Goal: Information Seeking & Learning: Learn about a topic

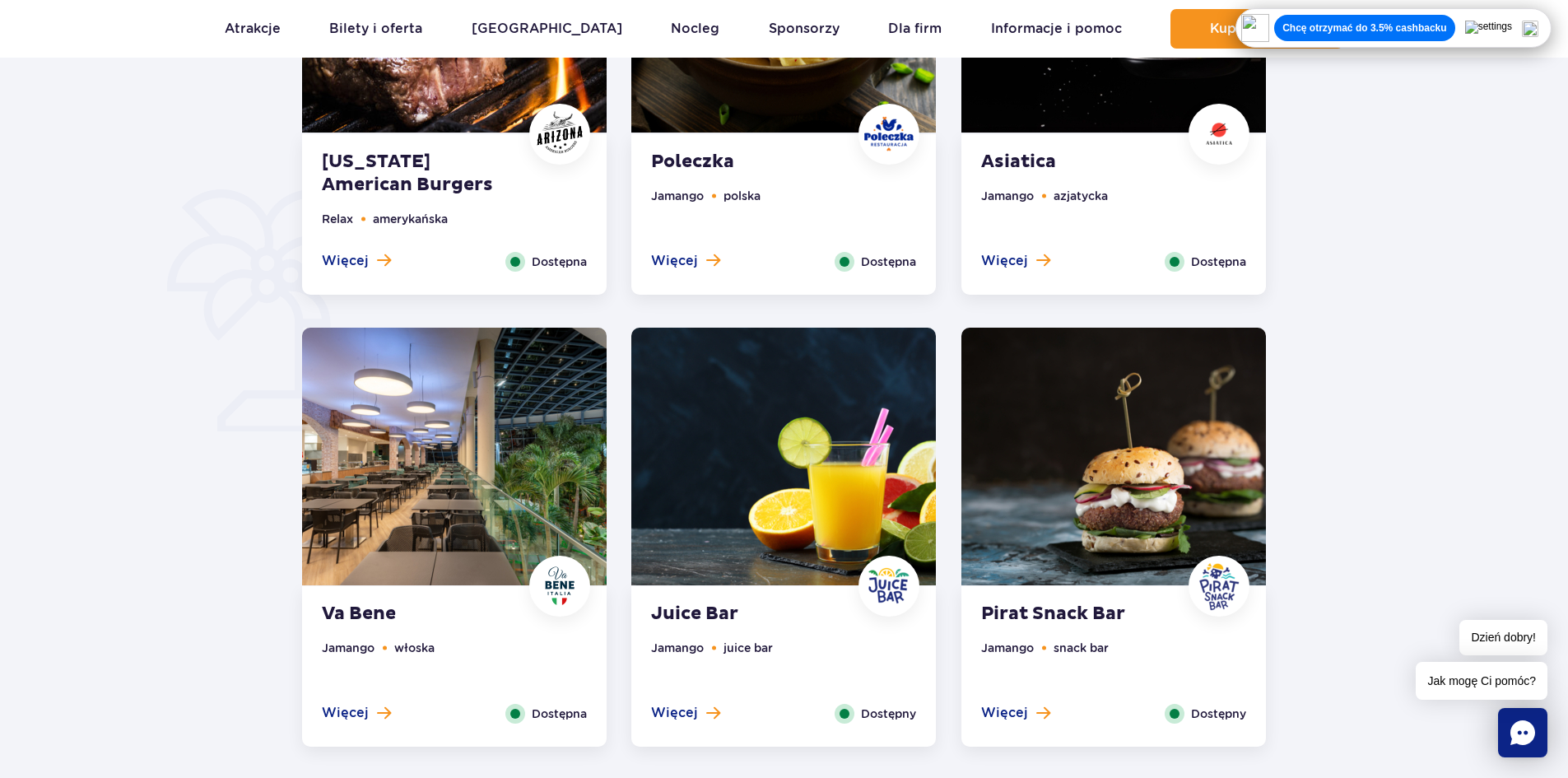
scroll to position [1097, 0]
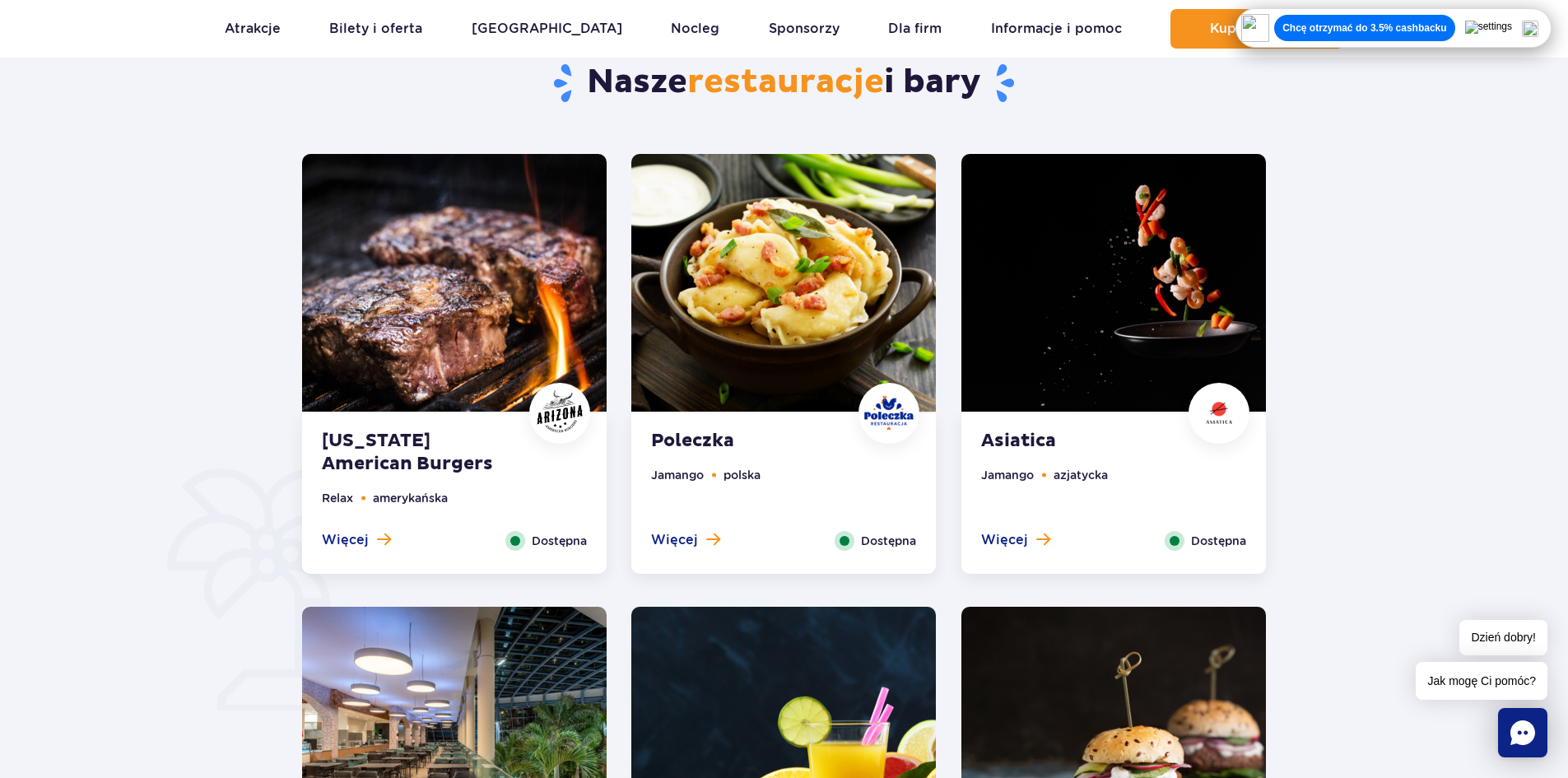
click at [817, 468] on ul "Jamango polska" at bounding box center [783, 498] width 265 height 65
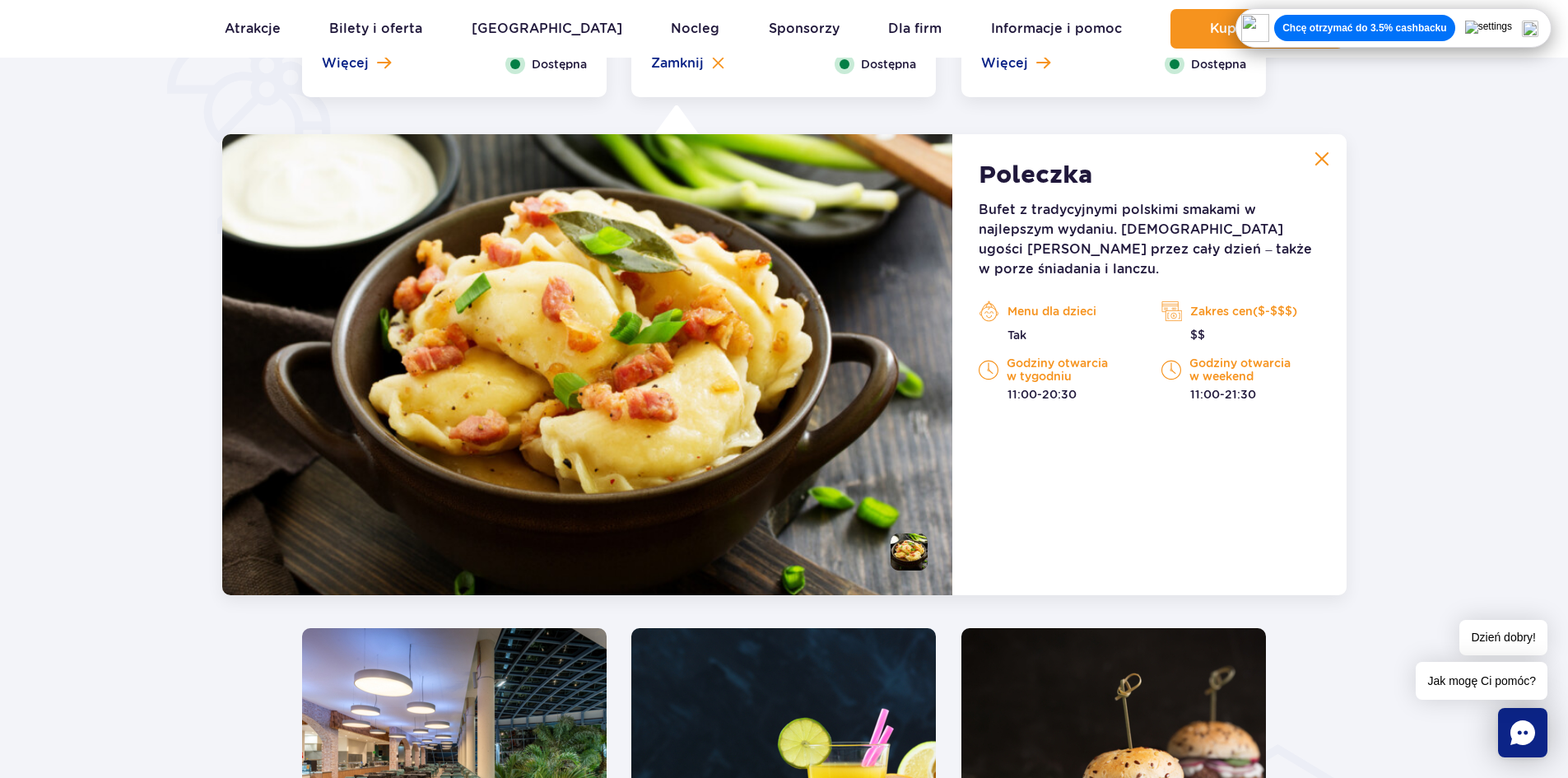
scroll to position [1280, 0]
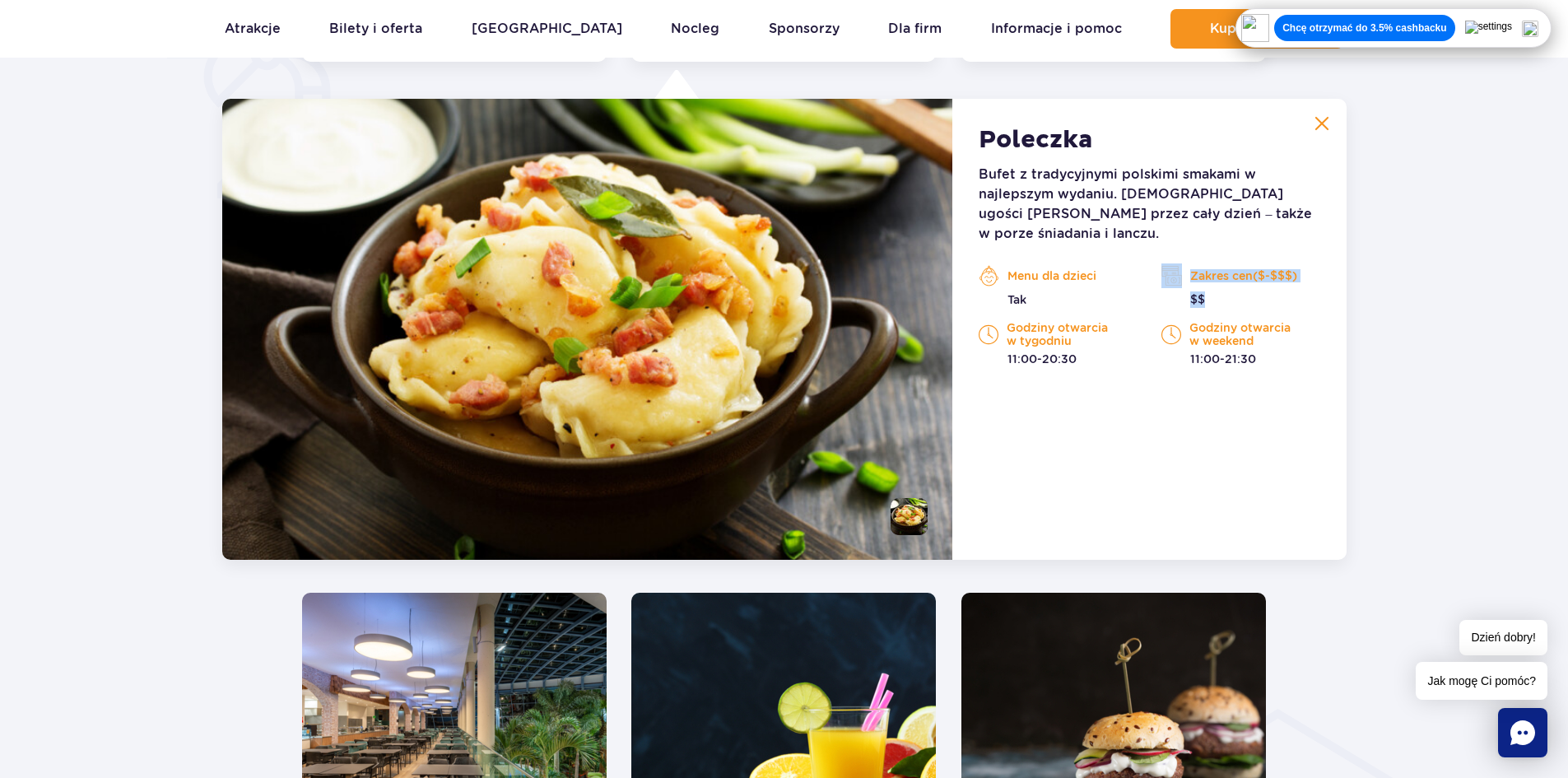
drag, startPoint x: 1255, startPoint y: 274, endPoint x: 1199, endPoint y: 266, distance: 56.6
click at [1194, 266] on div "Zakres cen($-$$$) $$" at bounding box center [1240, 286] width 158 height 45
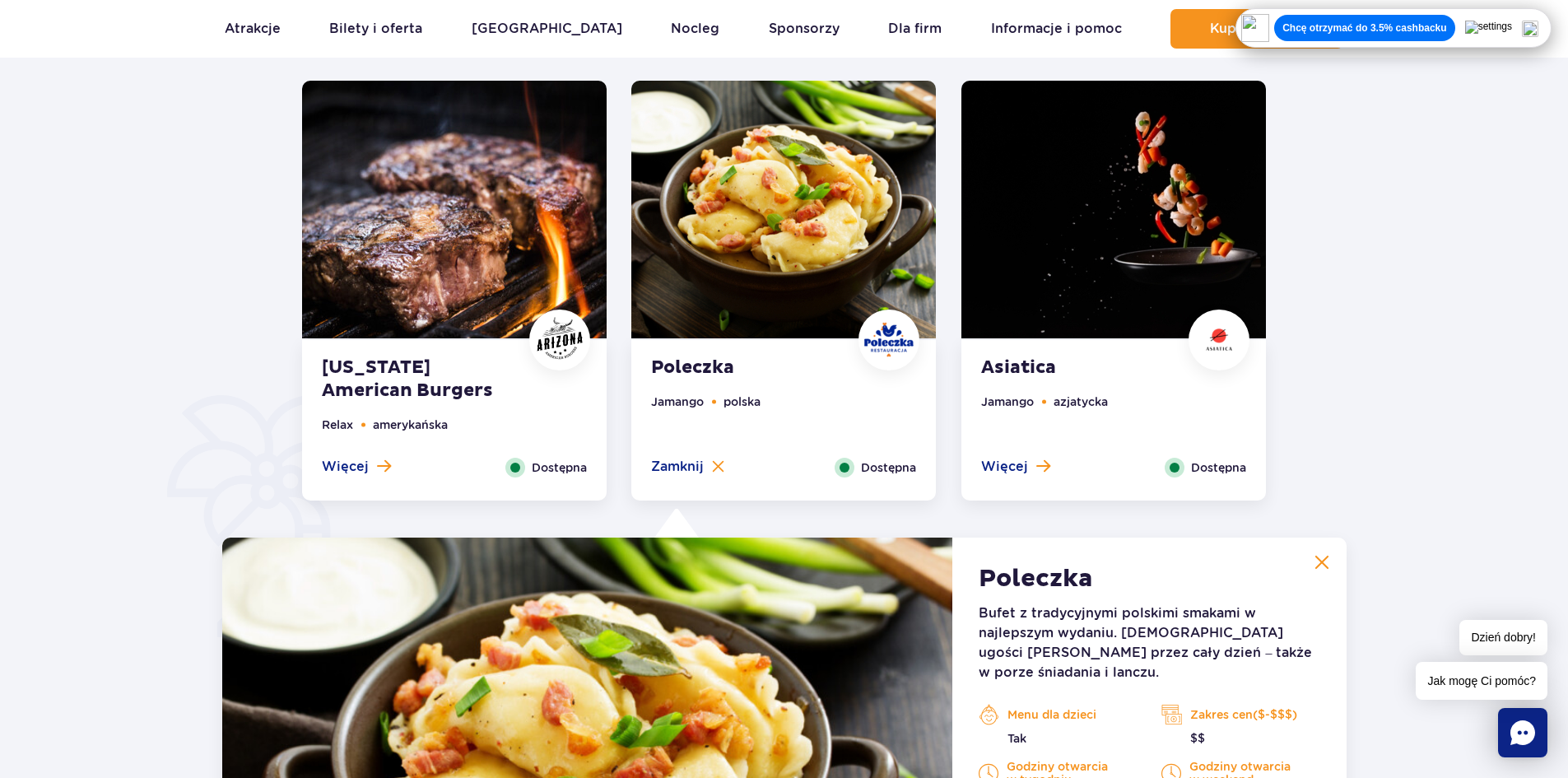
click at [577, 392] on div "[US_STATE] American Burgers Relax amerykańska Więcej Zamknij Dostępna" at bounding box center [454, 419] width 305 height 160
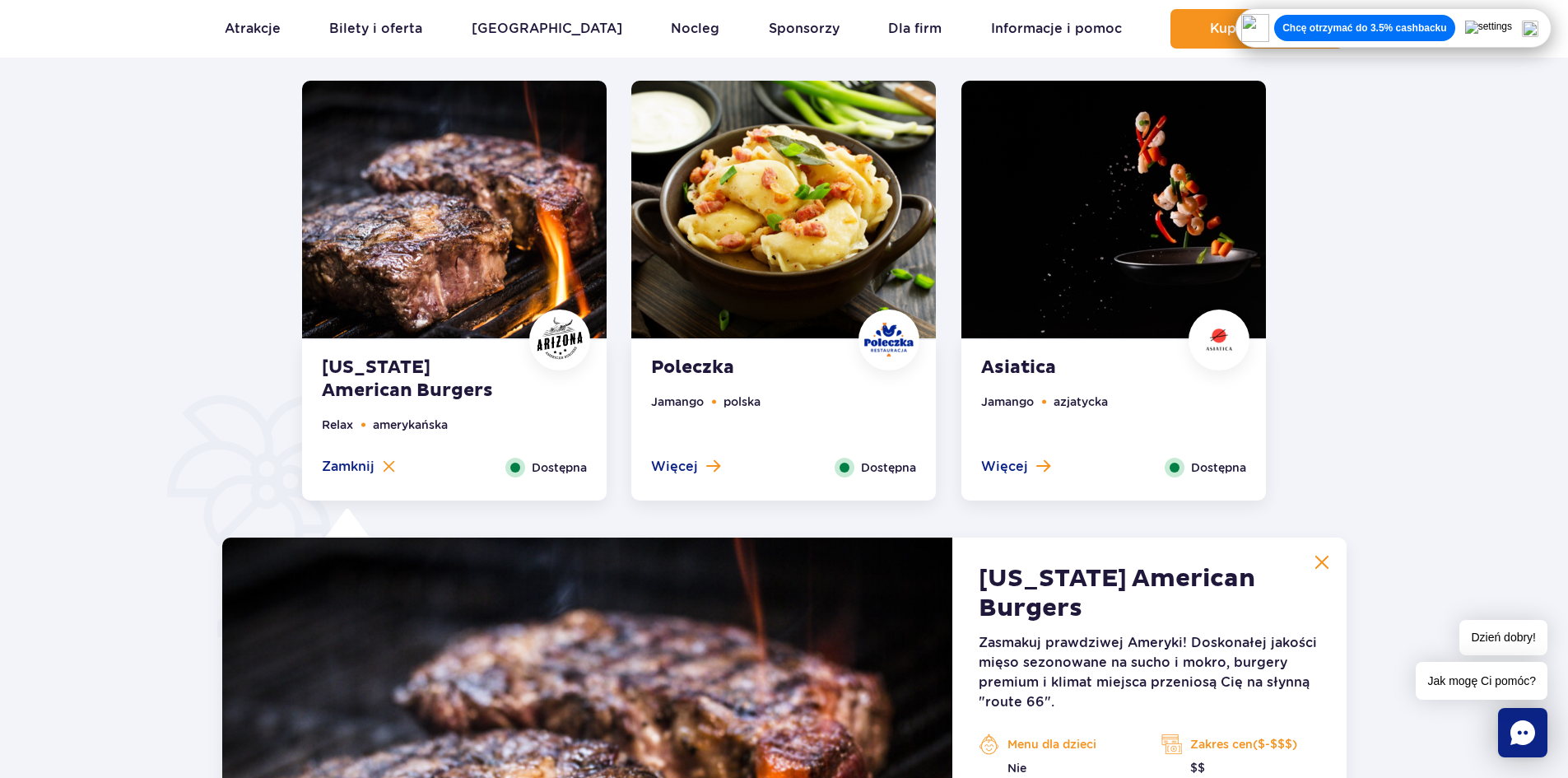
click at [1152, 402] on ul "[PERSON_NAME]" at bounding box center [1113, 425] width 265 height 65
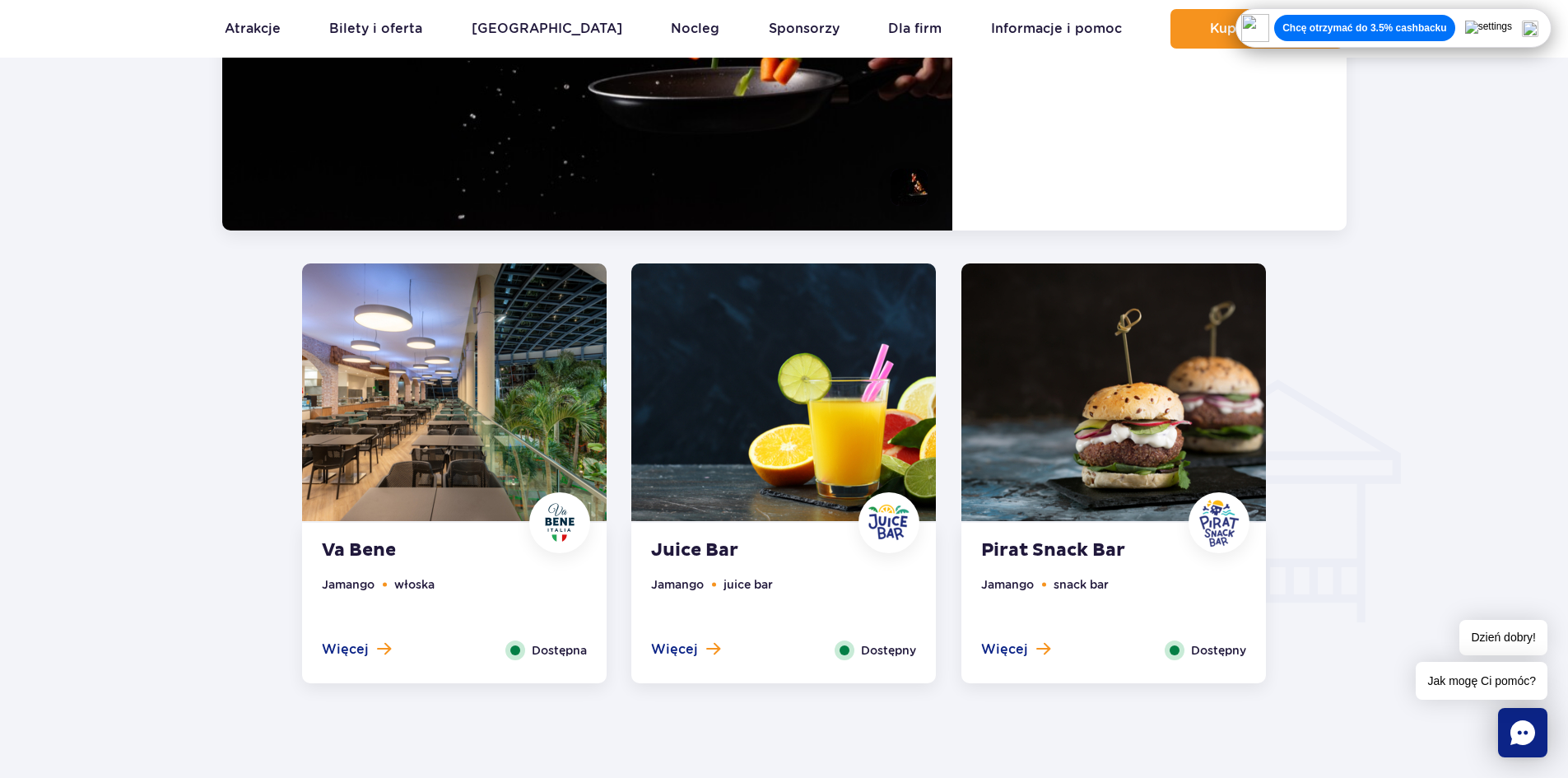
click at [1111, 586] on ul "Jamango snack bar" at bounding box center [1113, 608] width 265 height 65
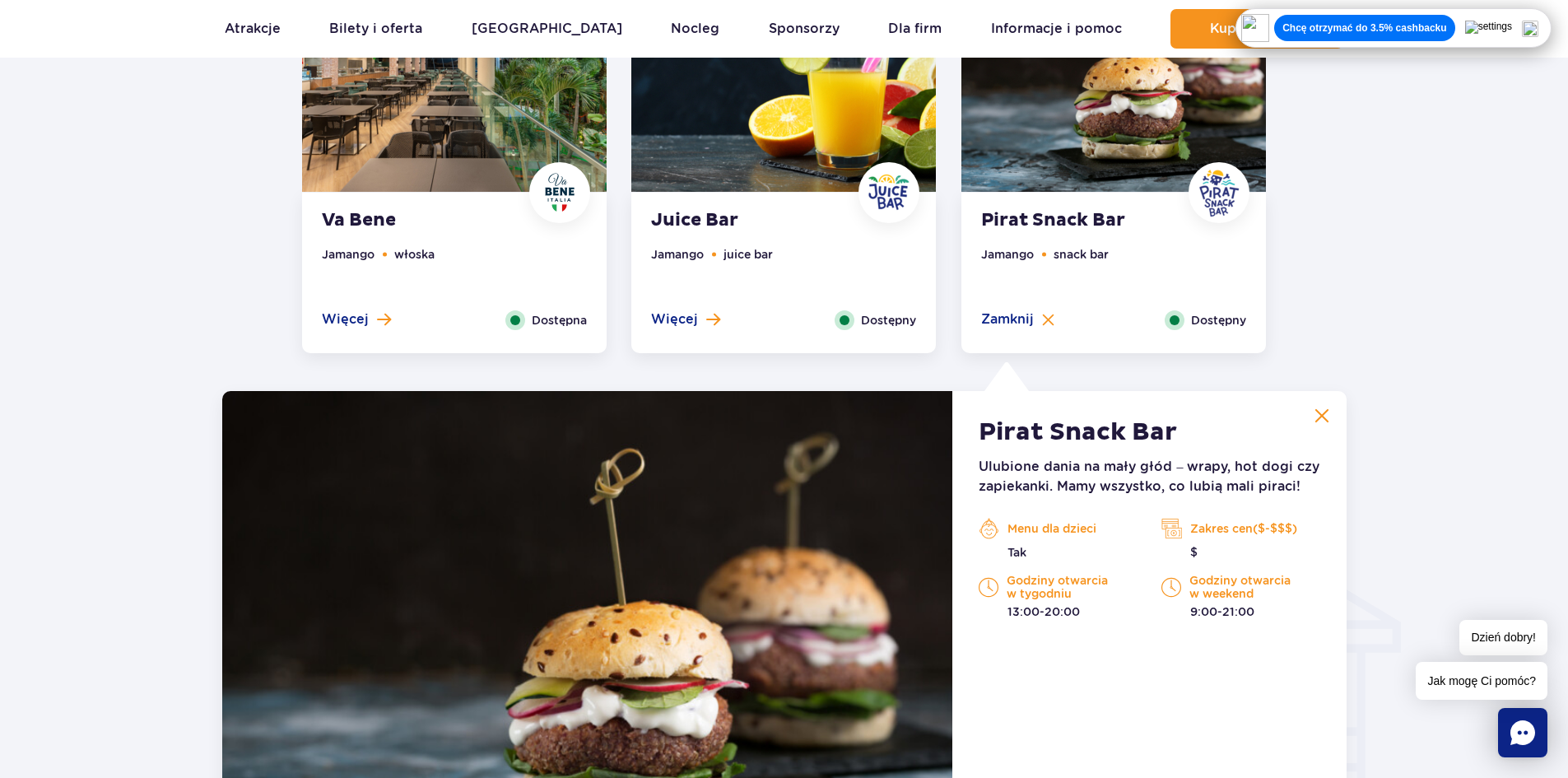
scroll to position [1513, 0]
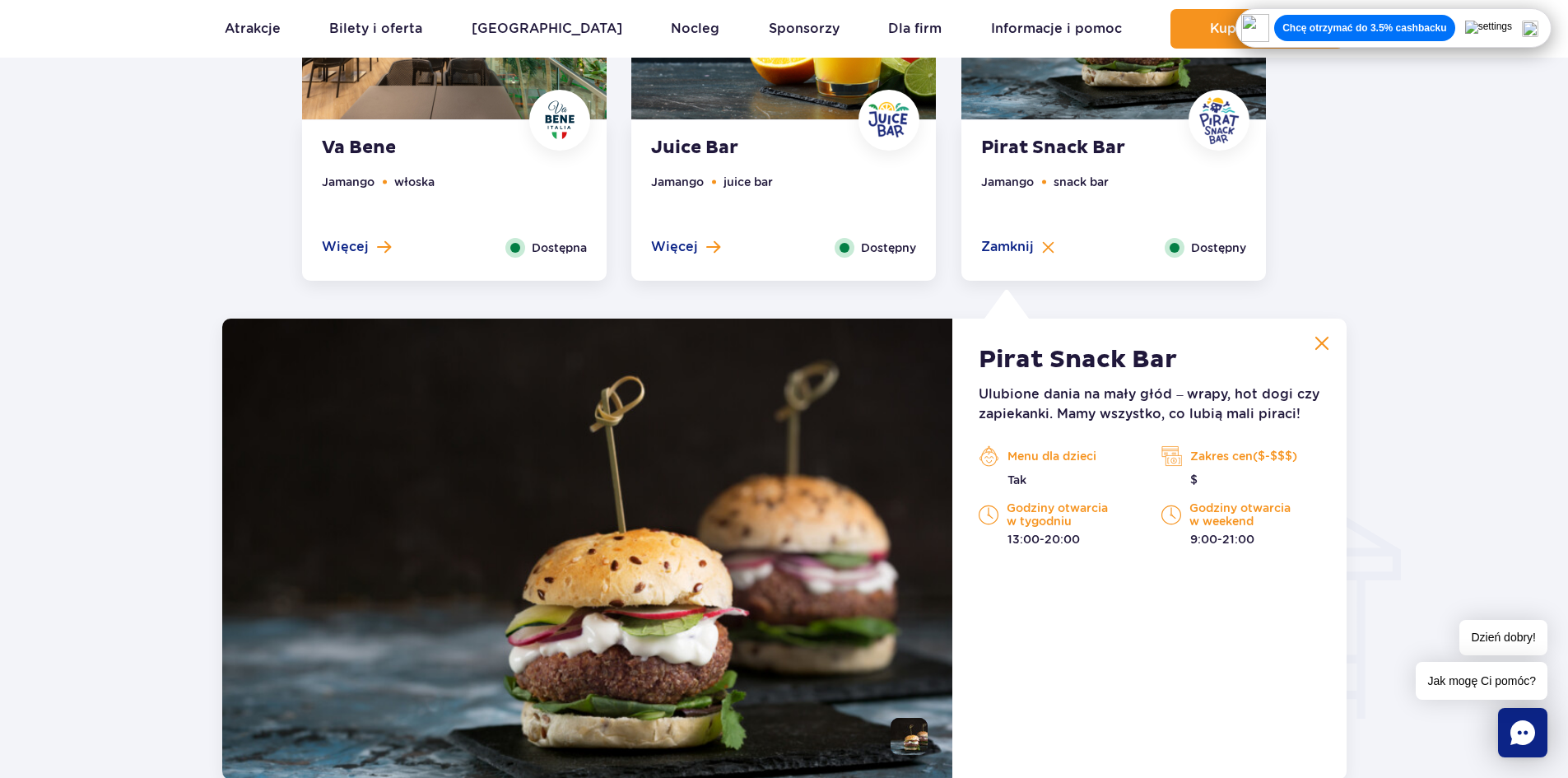
click at [849, 202] on ul "Jamango juice bar" at bounding box center [783, 205] width 265 height 65
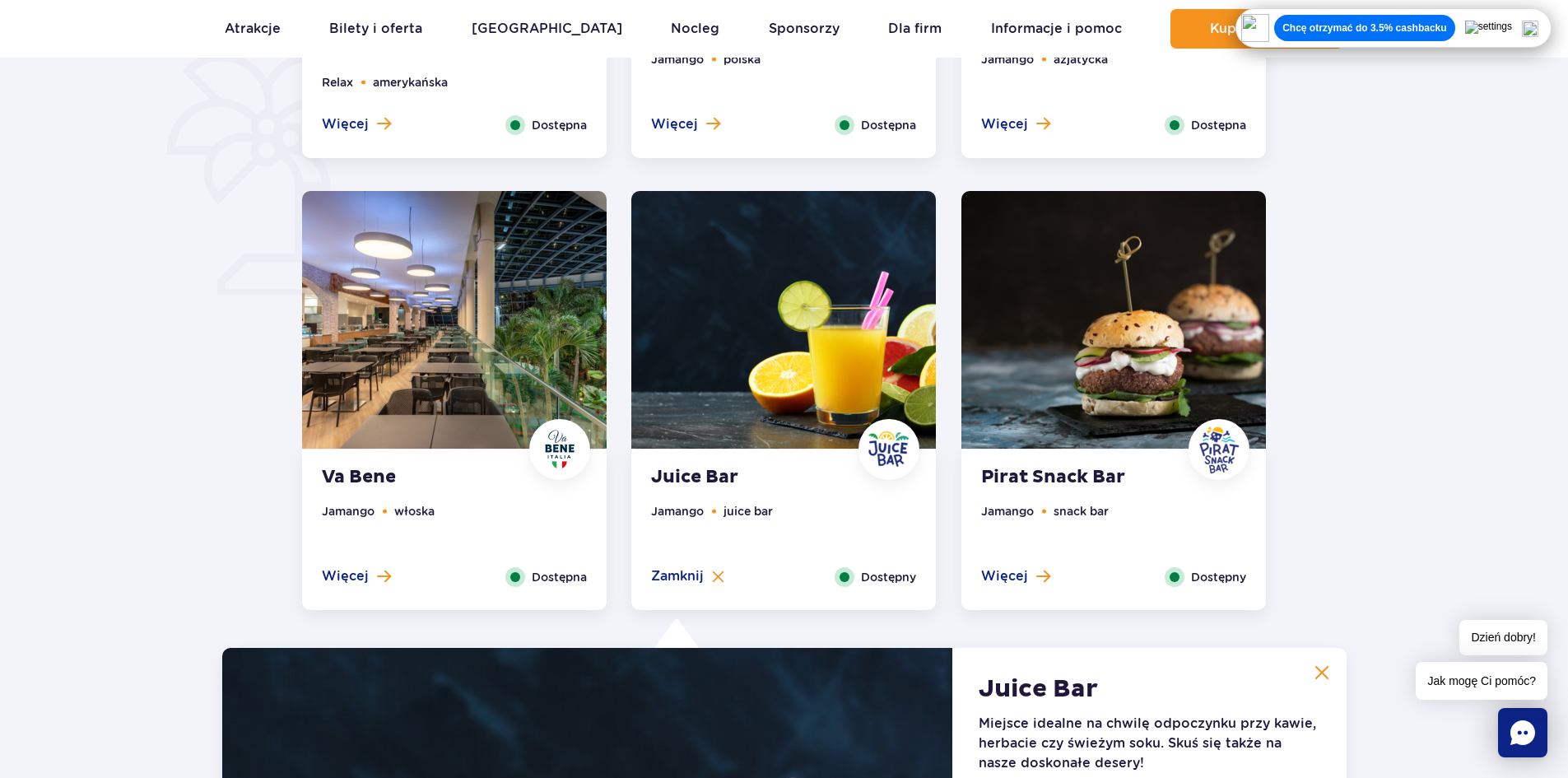
click at [554, 511] on ul "Jamango włoska" at bounding box center [454, 534] width 265 height 65
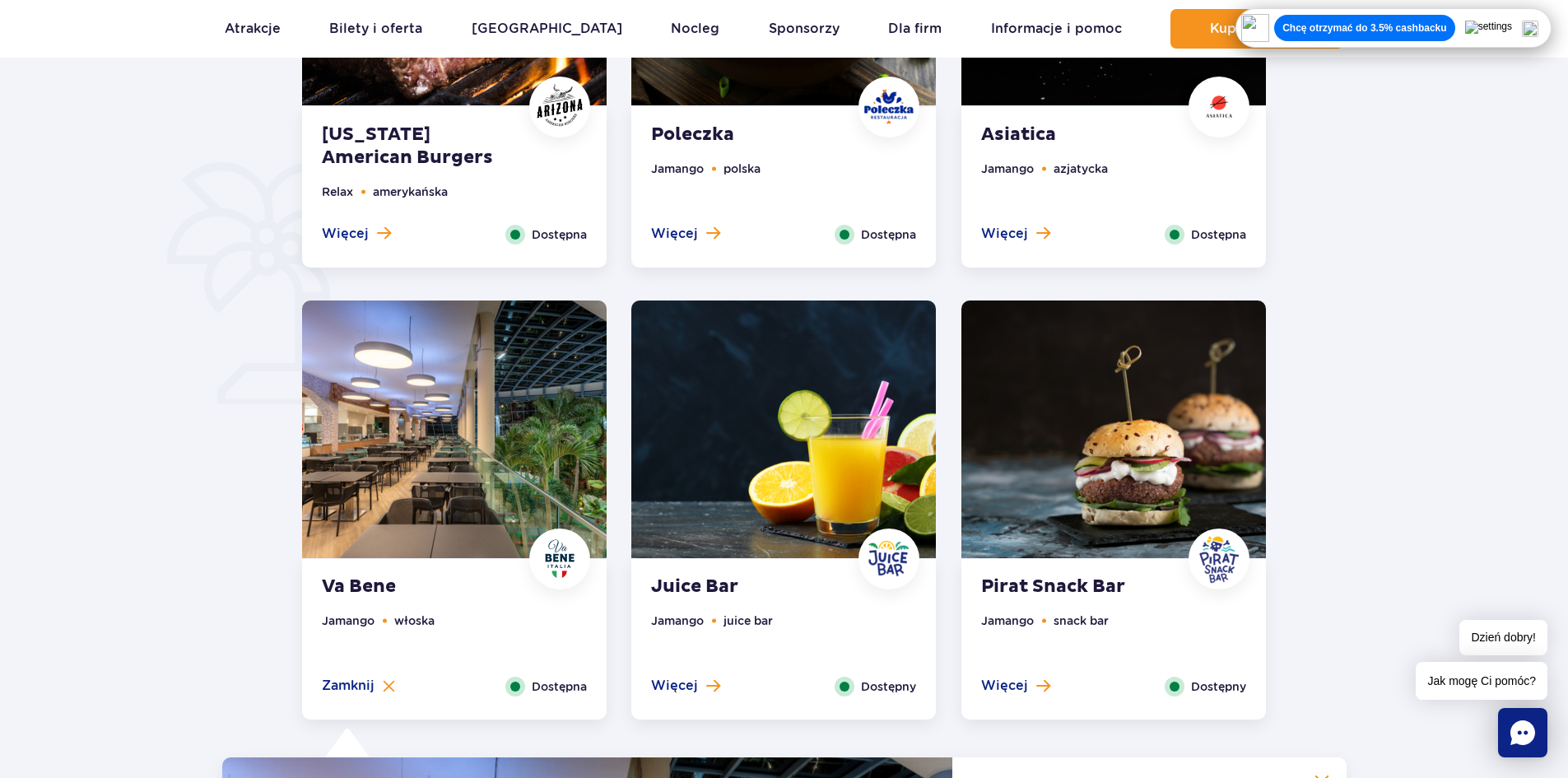
click at [1198, 606] on div "Pirat Snack Bar Jamango snack bar Więcej Zamknij Dostępny" at bounding box center [1113, 638] width 305 height 160
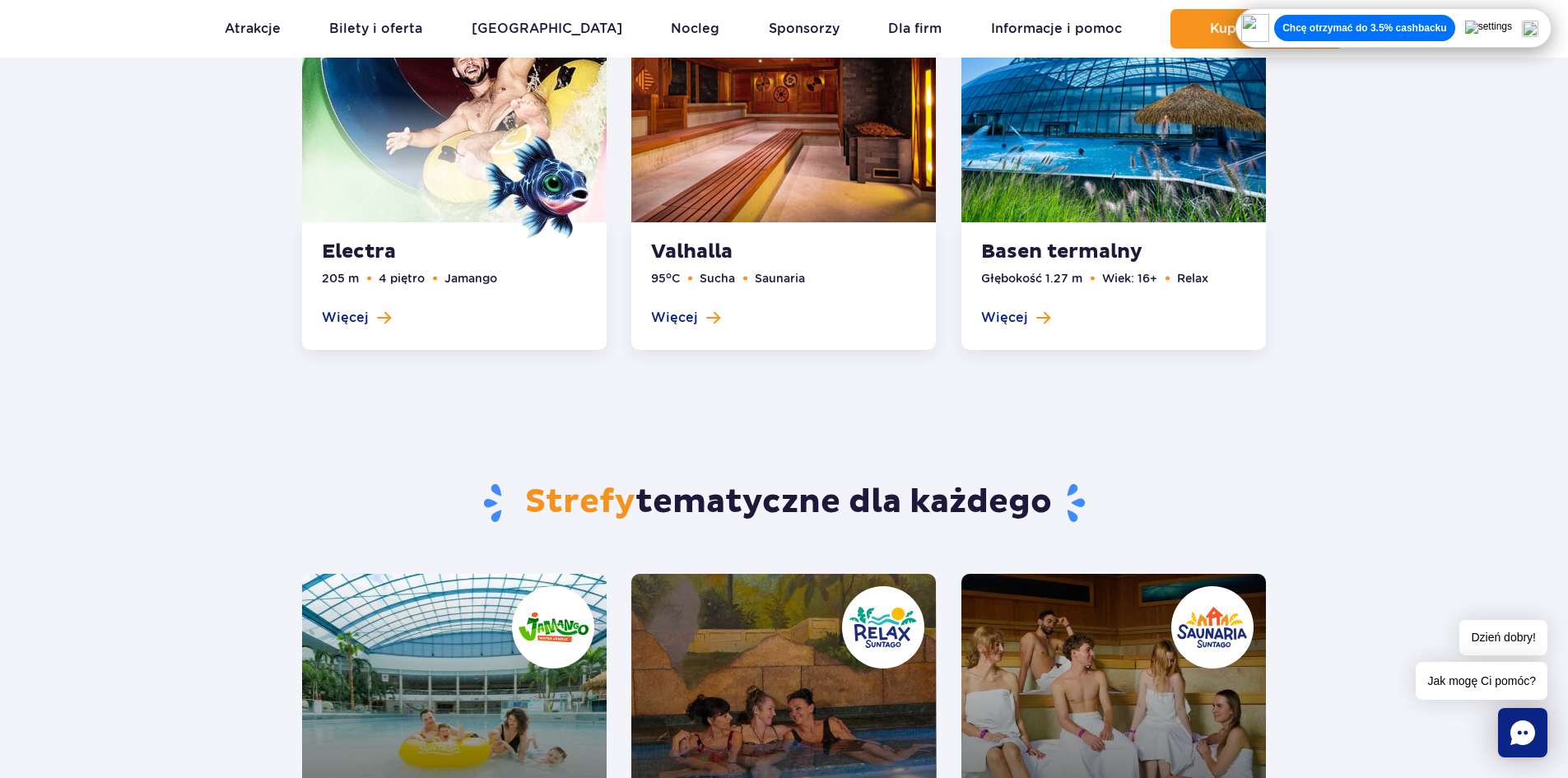
scroll to position [3049, 0]
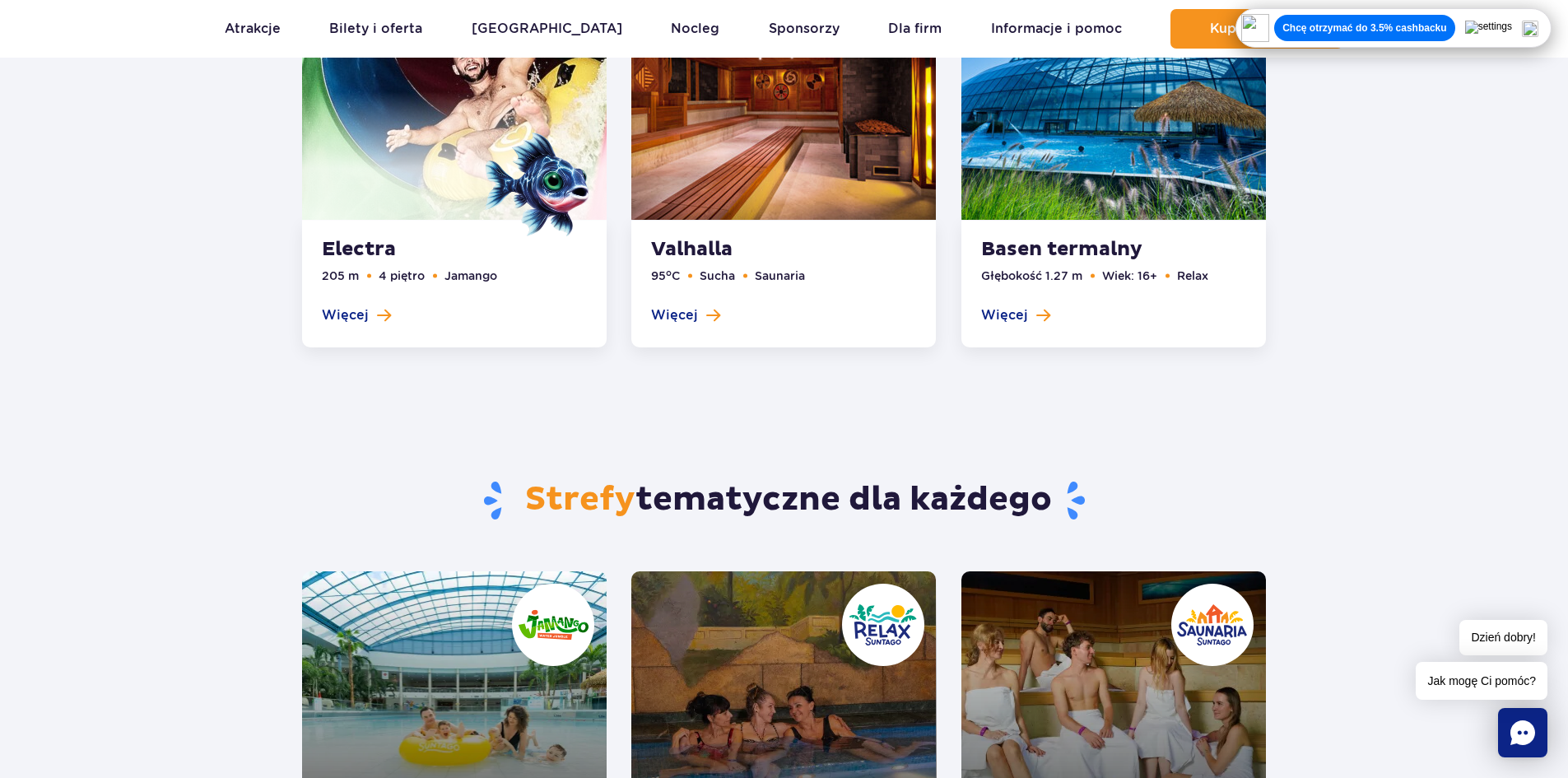
click at [1243, 477] on div "Strefy tematyczne dla każdego" at bounding box center [784, 475] width 988 height 191
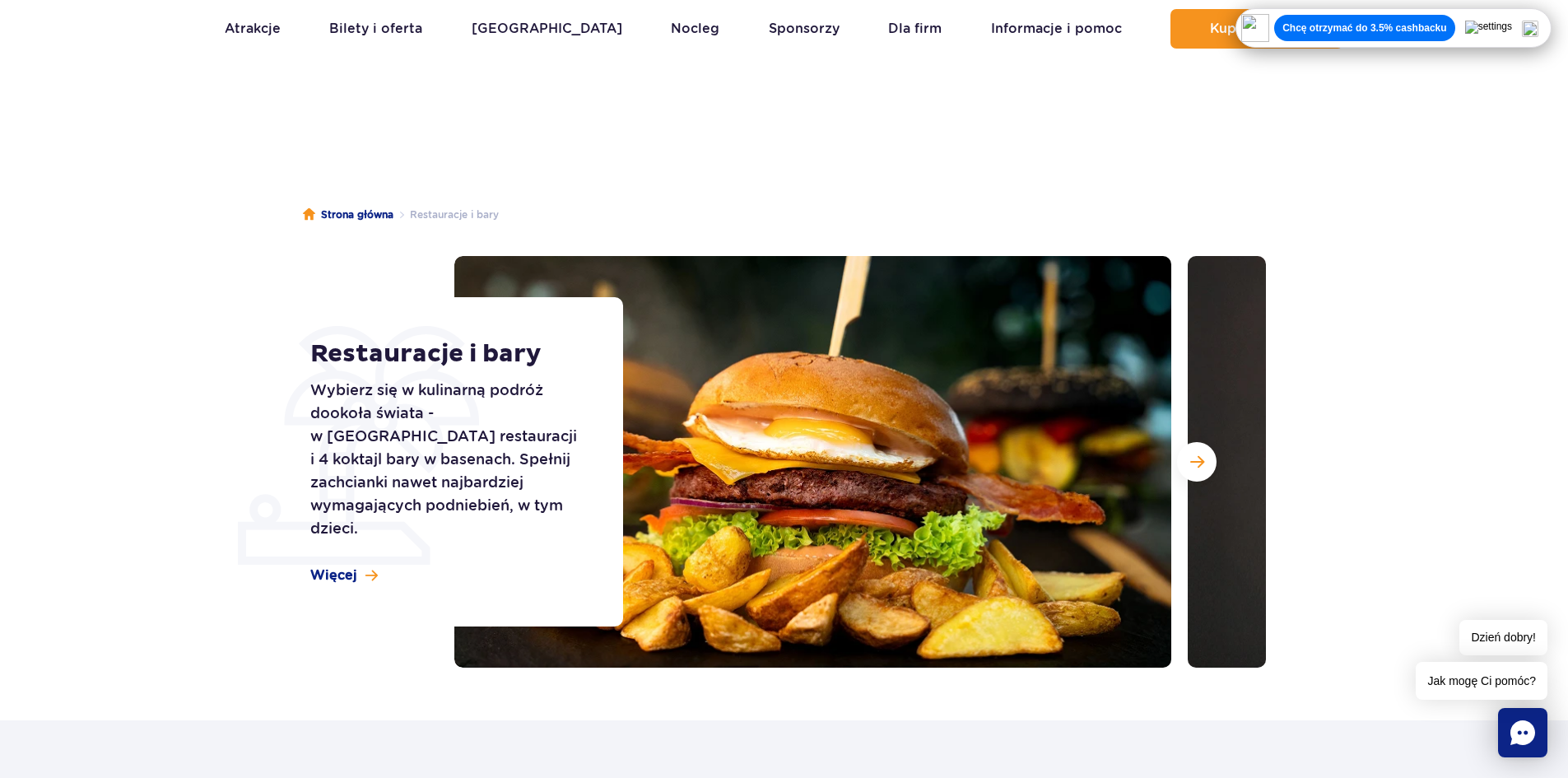
scroll to position [0, 0]
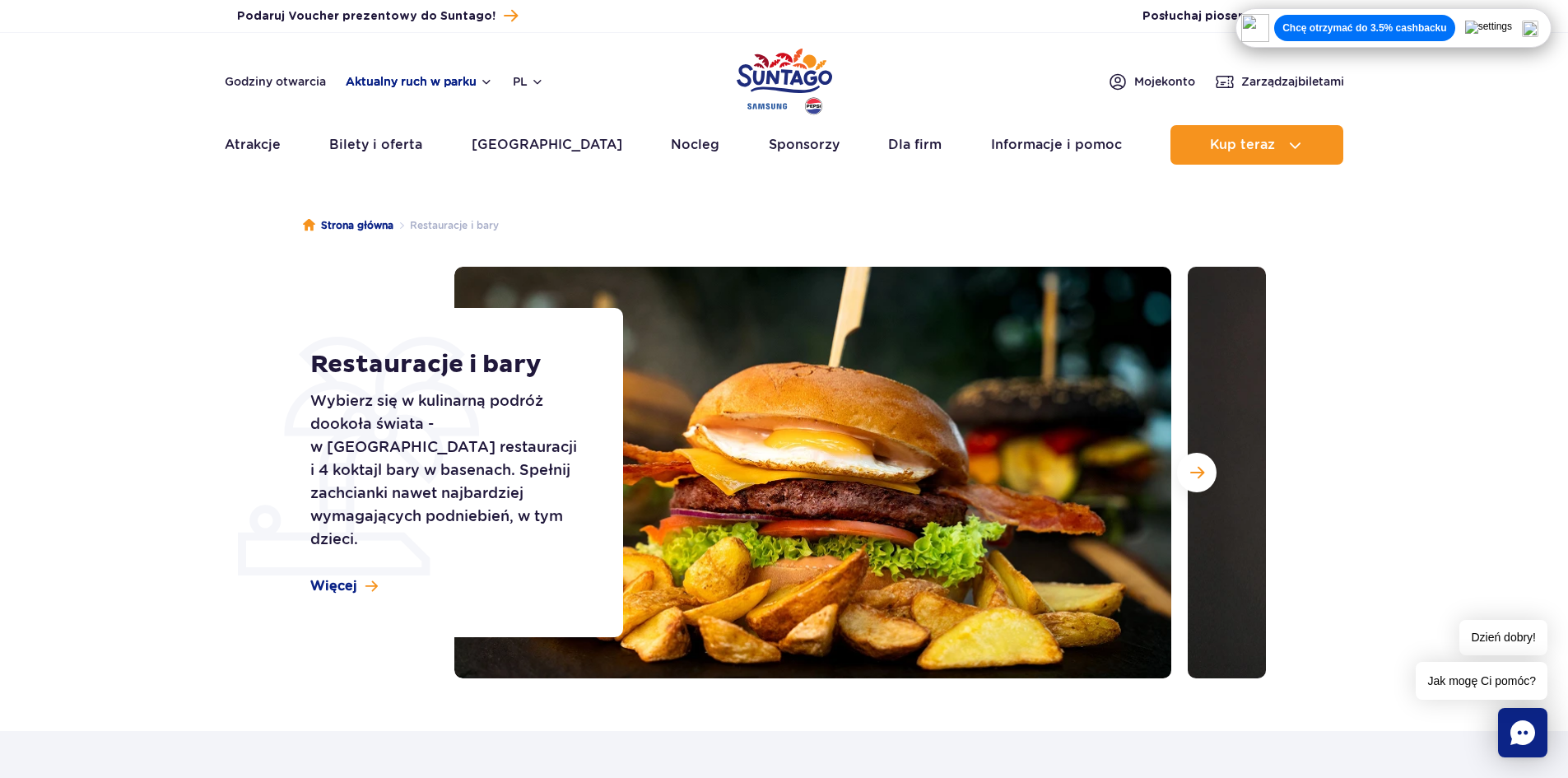
click at [487, 82] on button "Aktualny ruch w parku" at bounding box center [419, 81] width 148 height 13
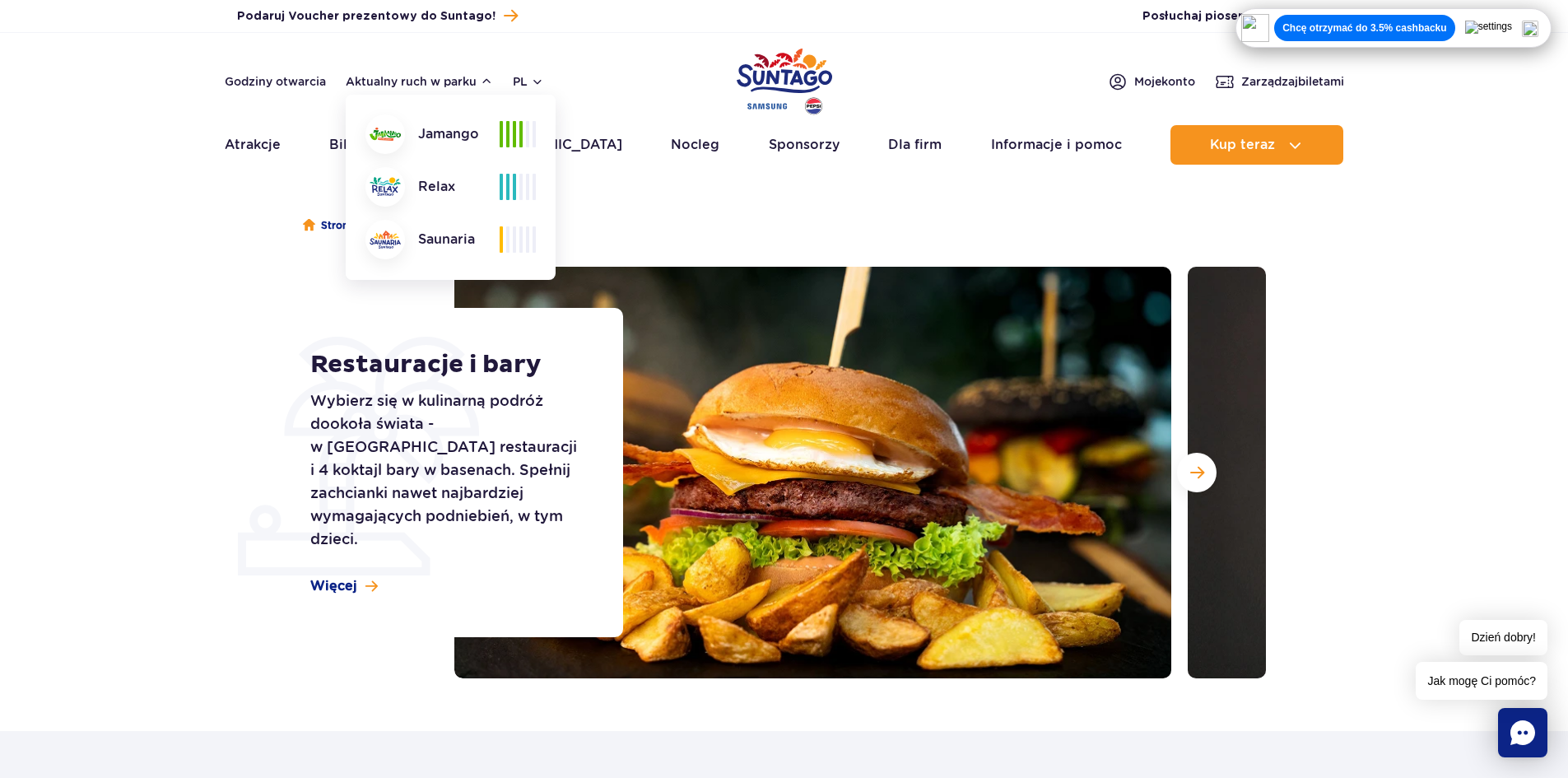
click at [640, 217] on ul "Strona główna Restauracje i bary" at bounding box center [784, 226] width 963 height 82
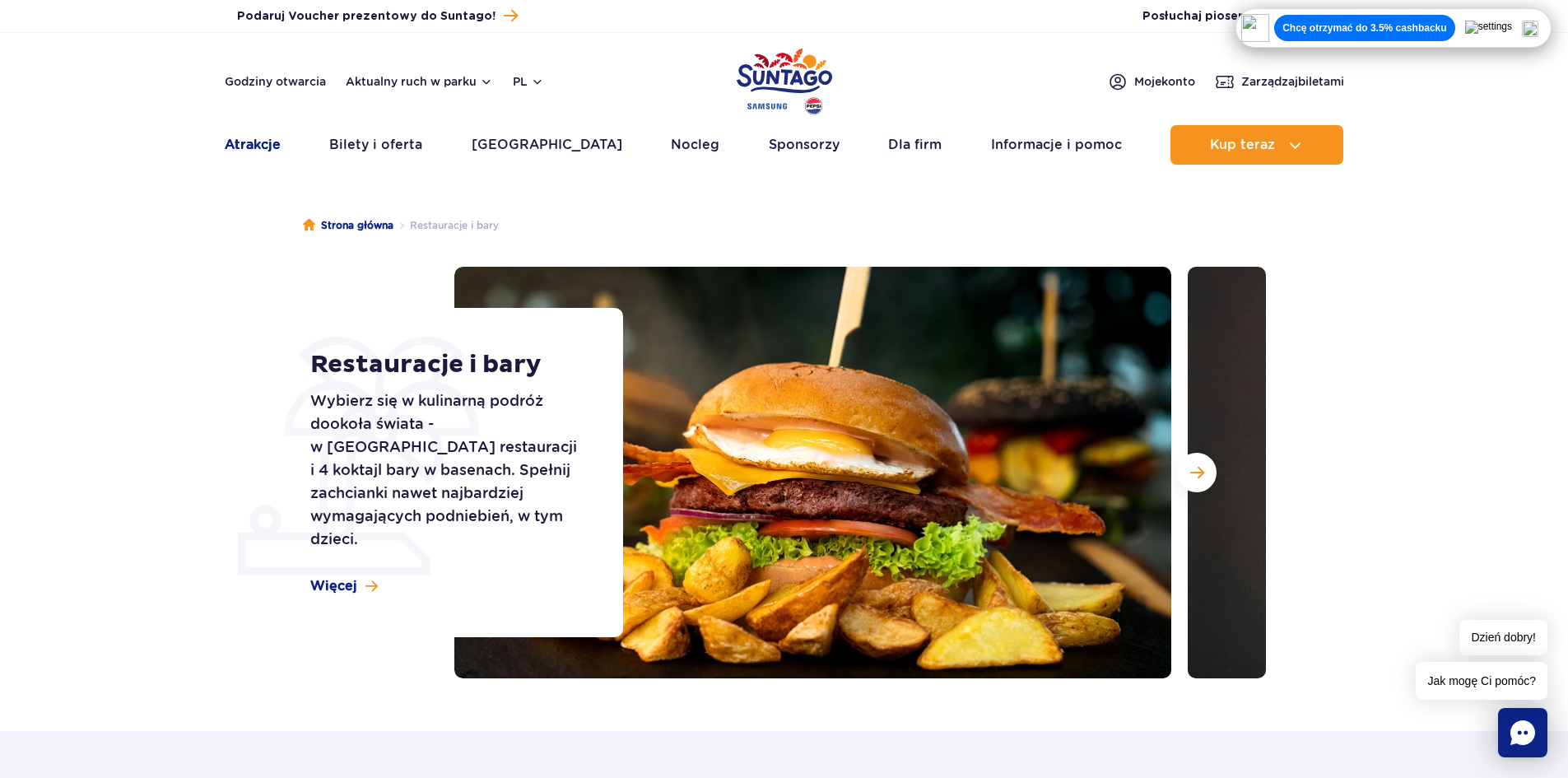
click at [260, 147] on link "Atrakcje" at bounding box center [252, 145] width 56 height 39
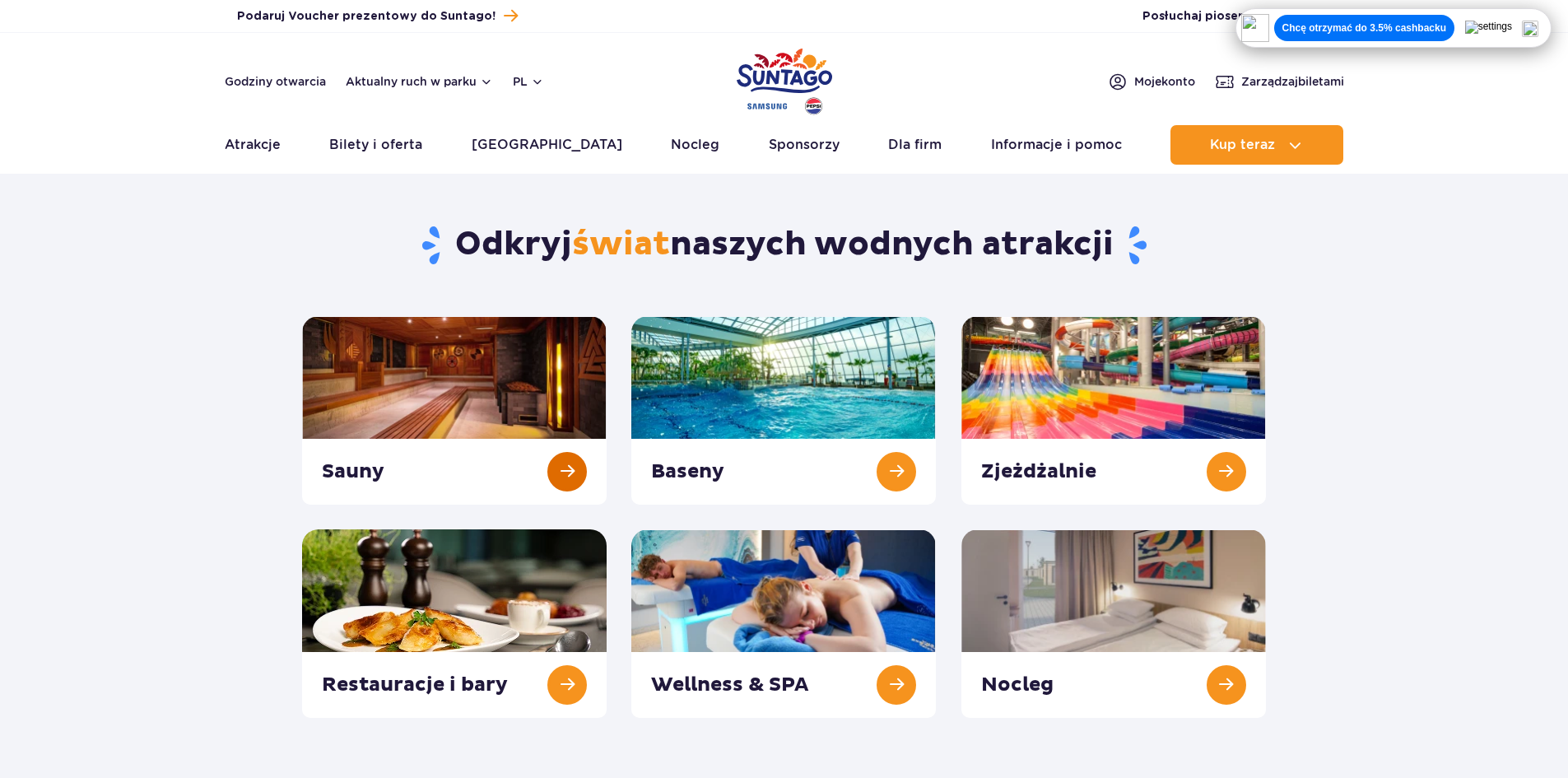
click at [481, 402] on link at bounding box center [454, 410] width 305 height 189
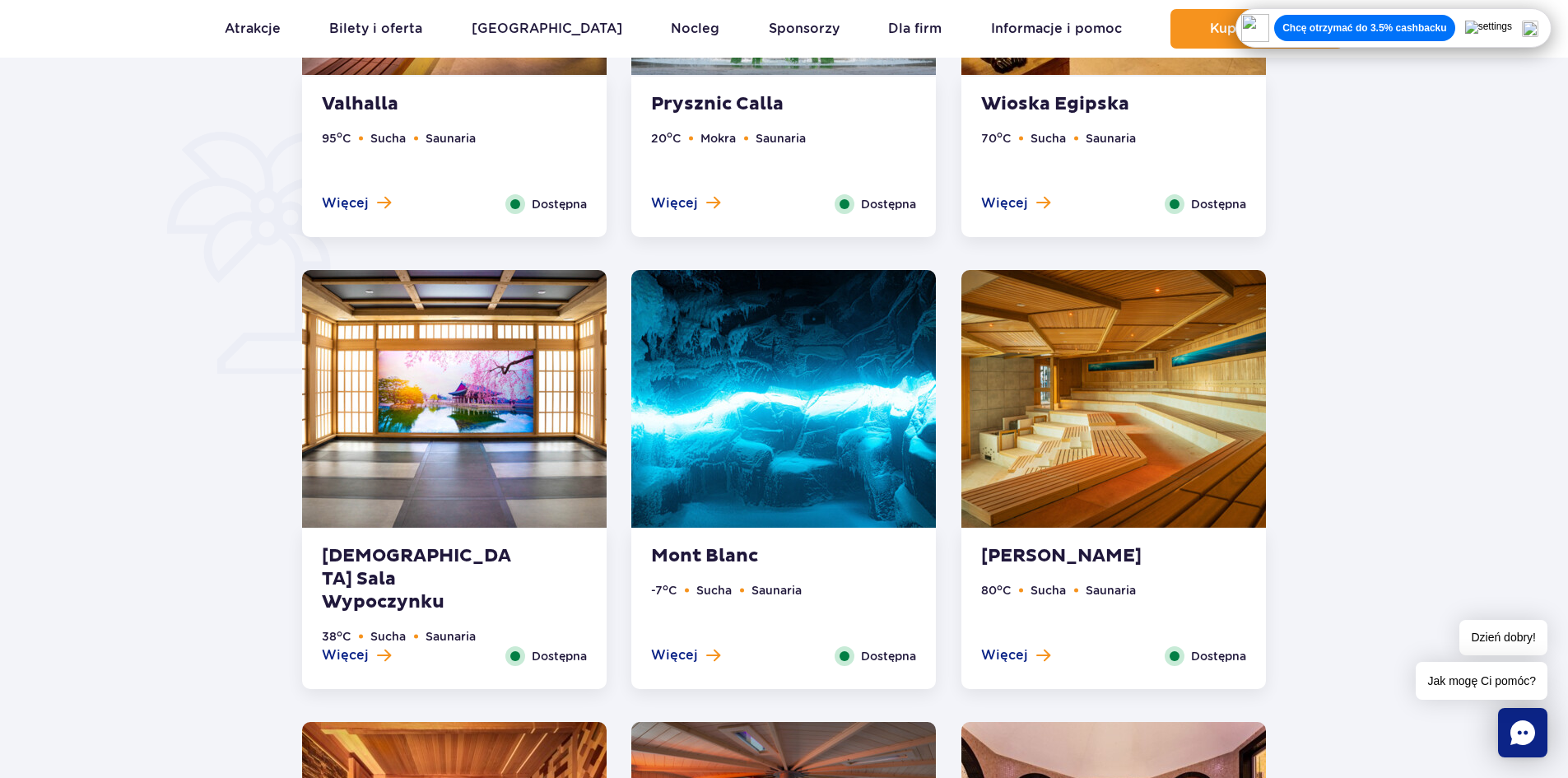
scroll to position [1208, 0]
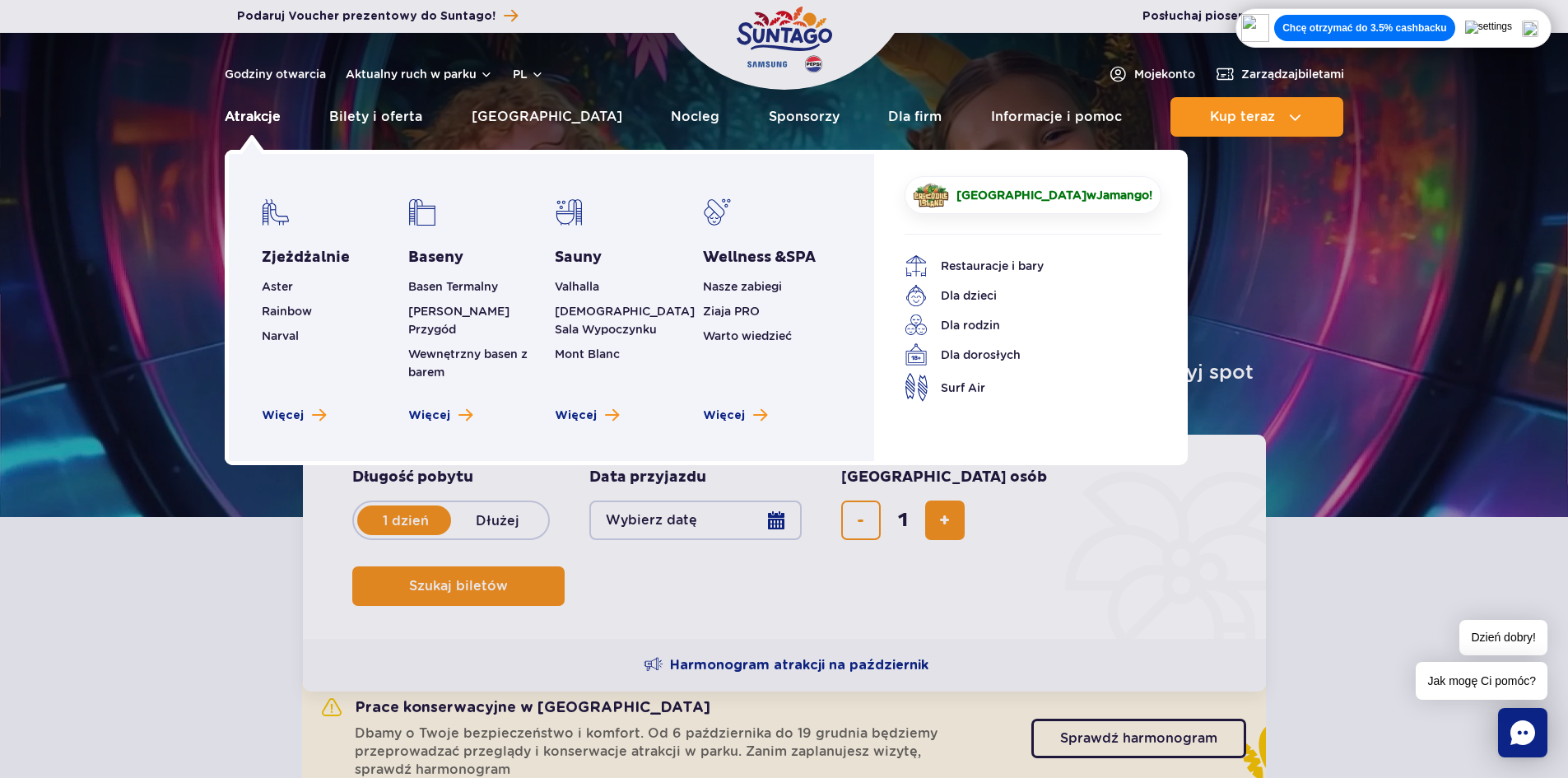
click at [248, 115] on link "Atrakcje" at bounding box center [252, 117] width 56 height 39
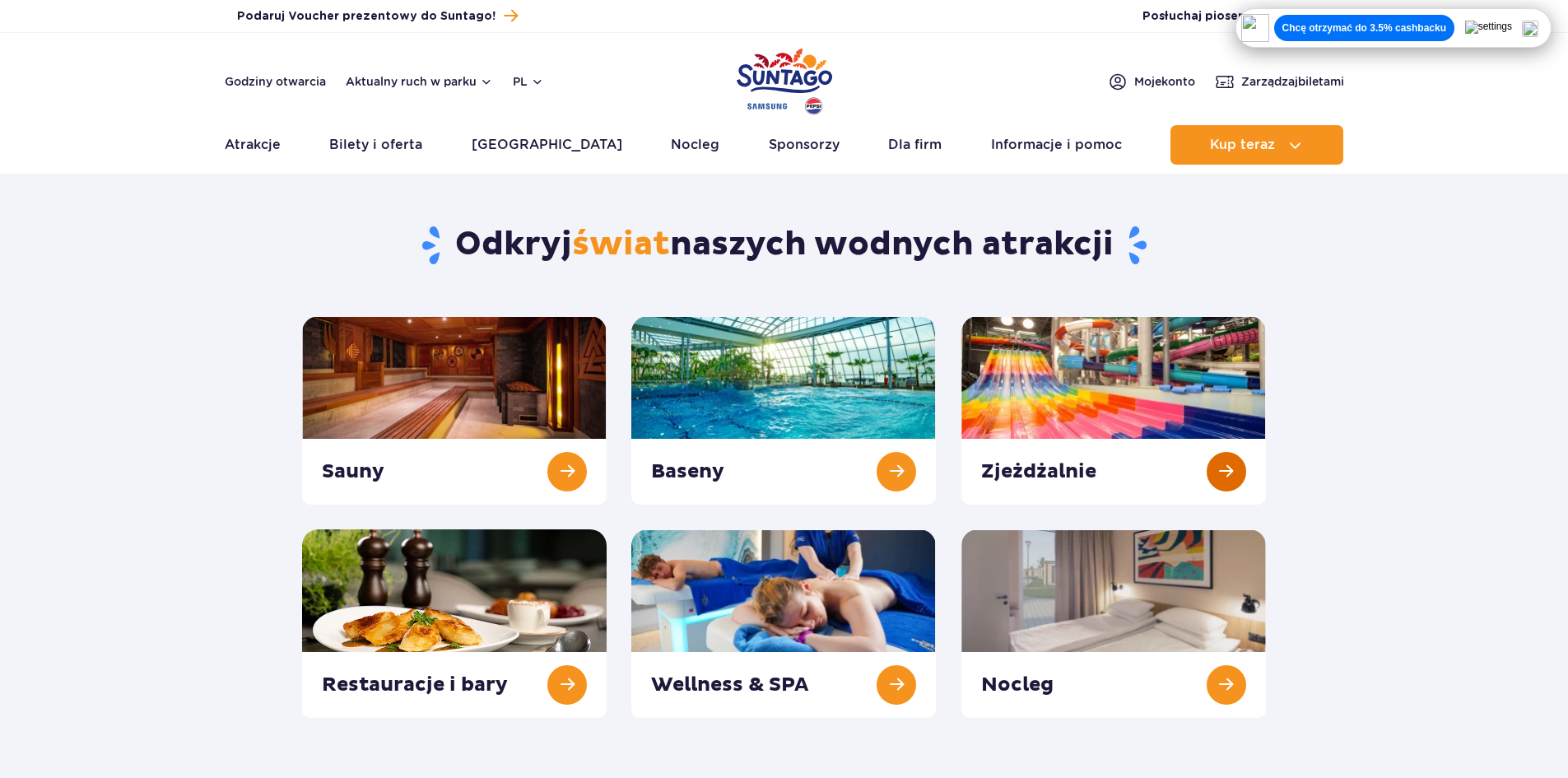
click at [962, 385] on link at bounding box center [1113, 410] width 305 height 189
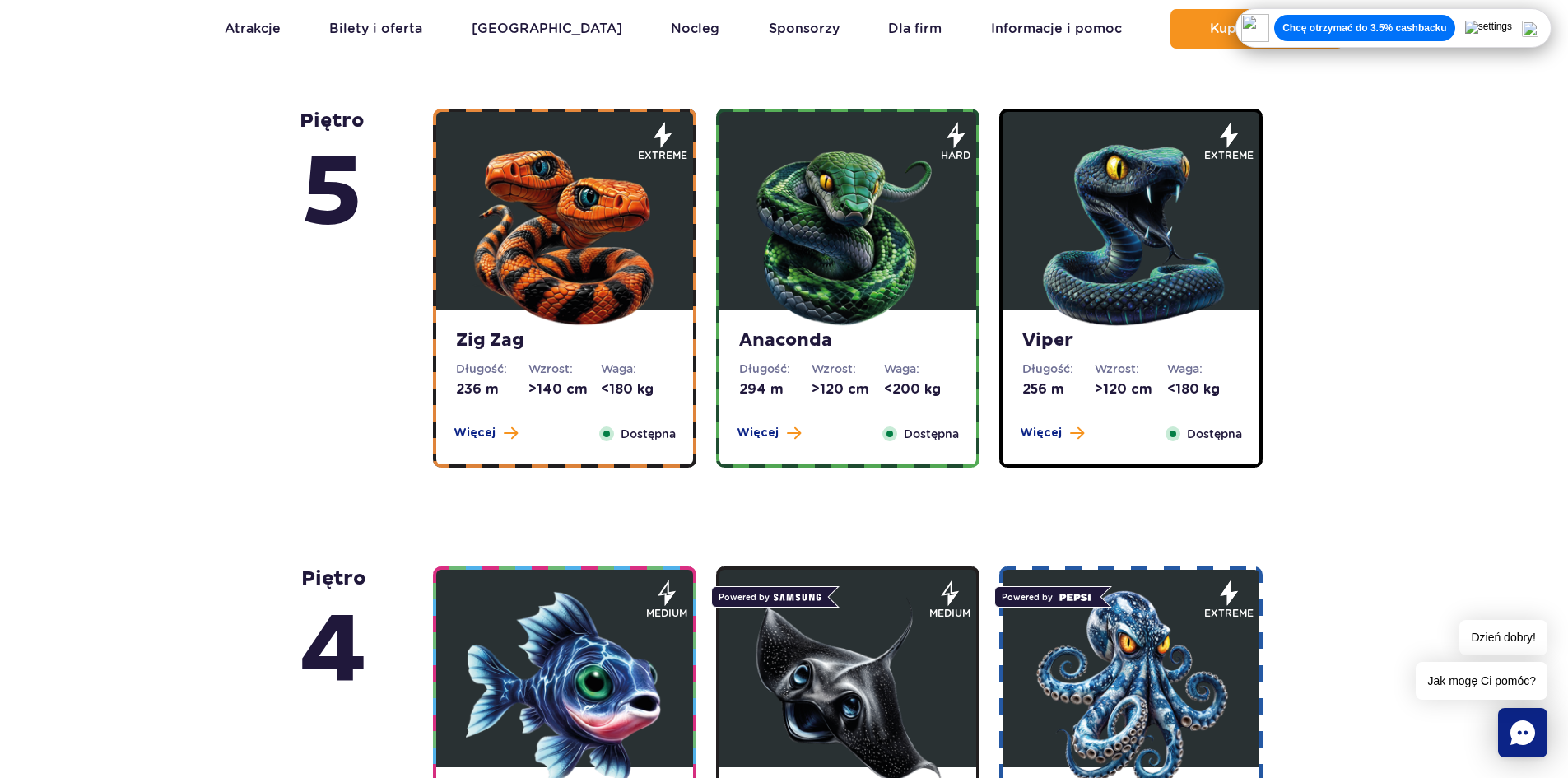
scroll to position [1097, 0]
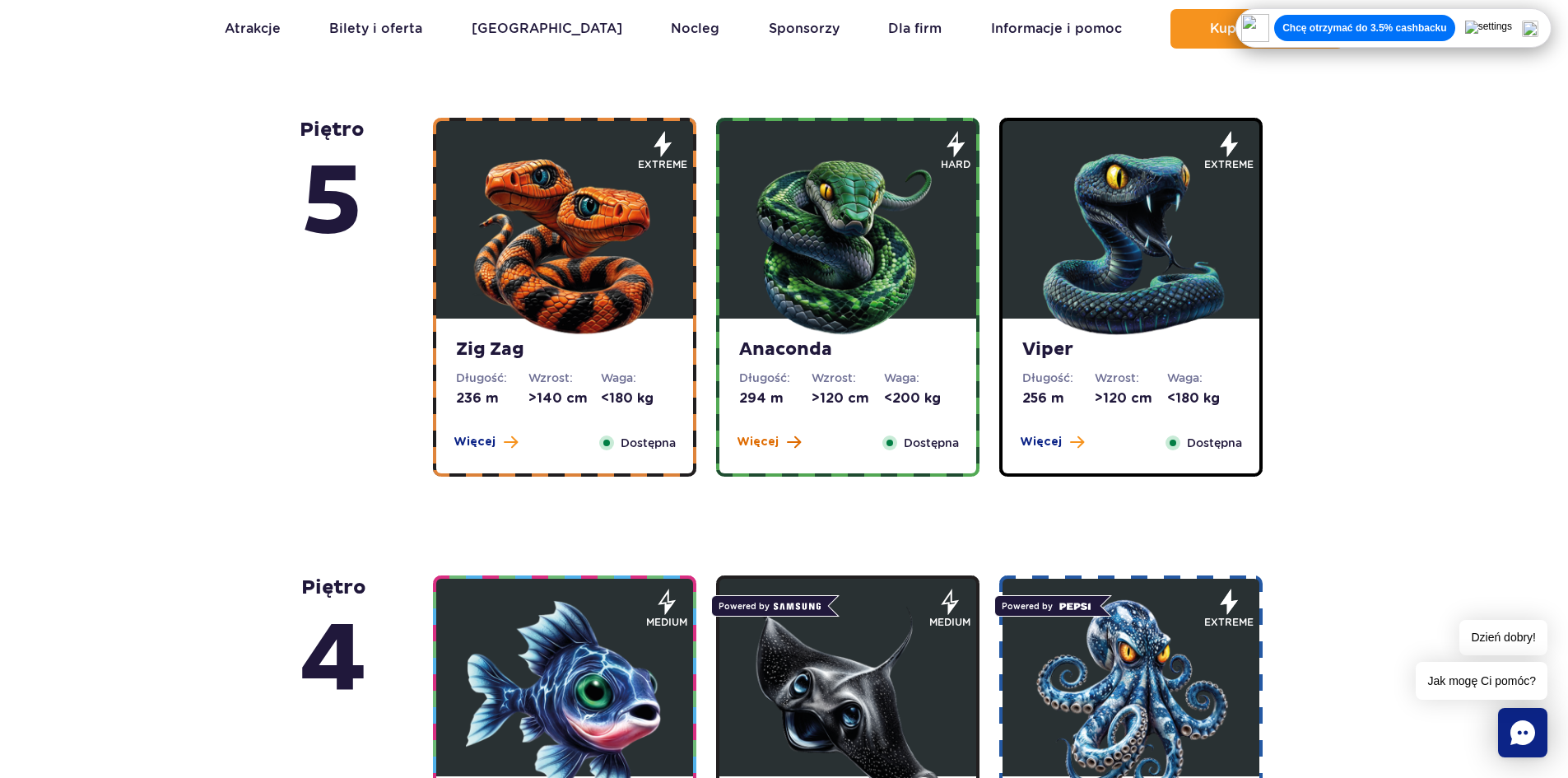
click at [791, 443] on span at bounding box center [793, 442] width 14 height 15
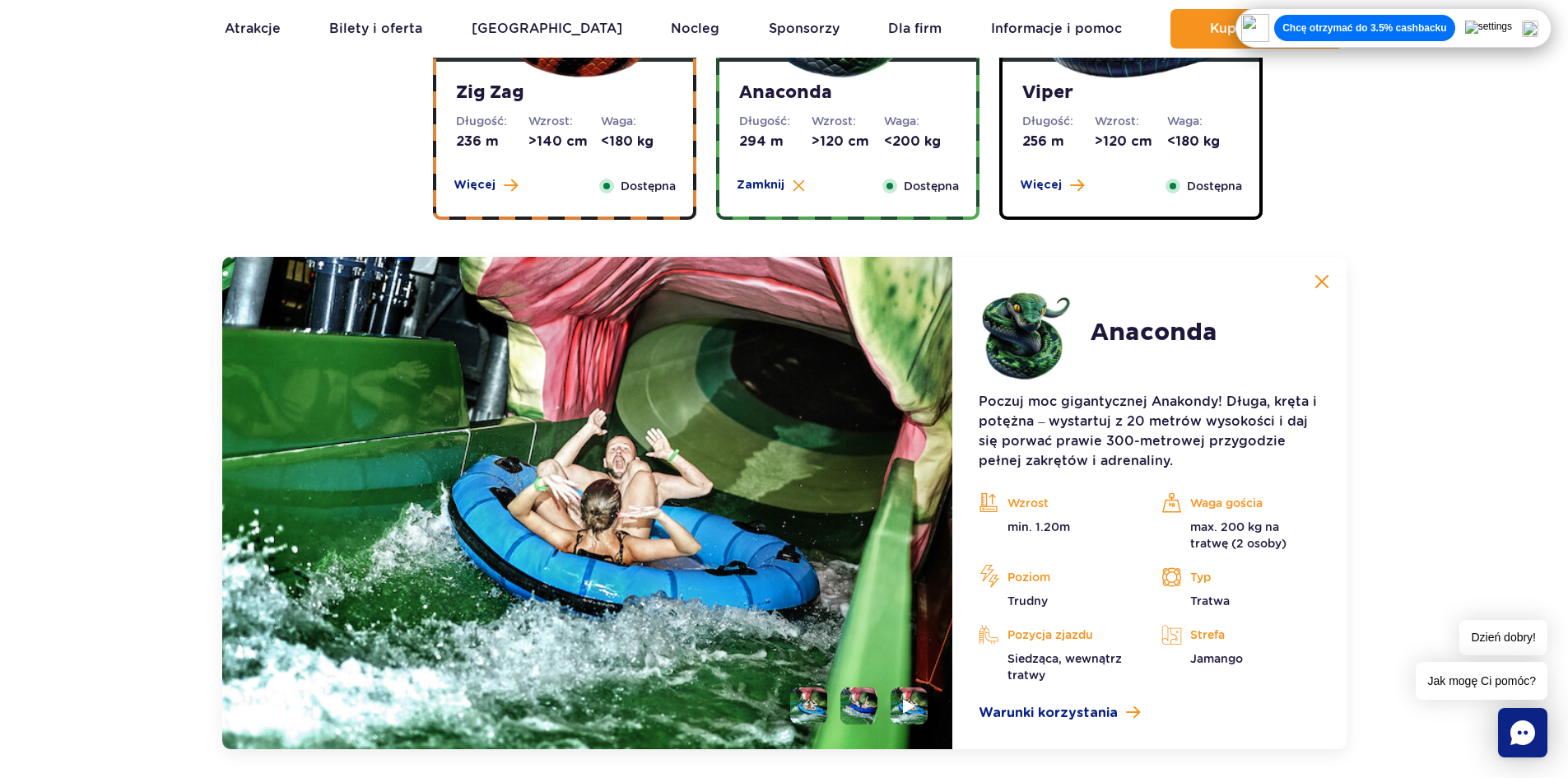
scroll to position [1073, 0]
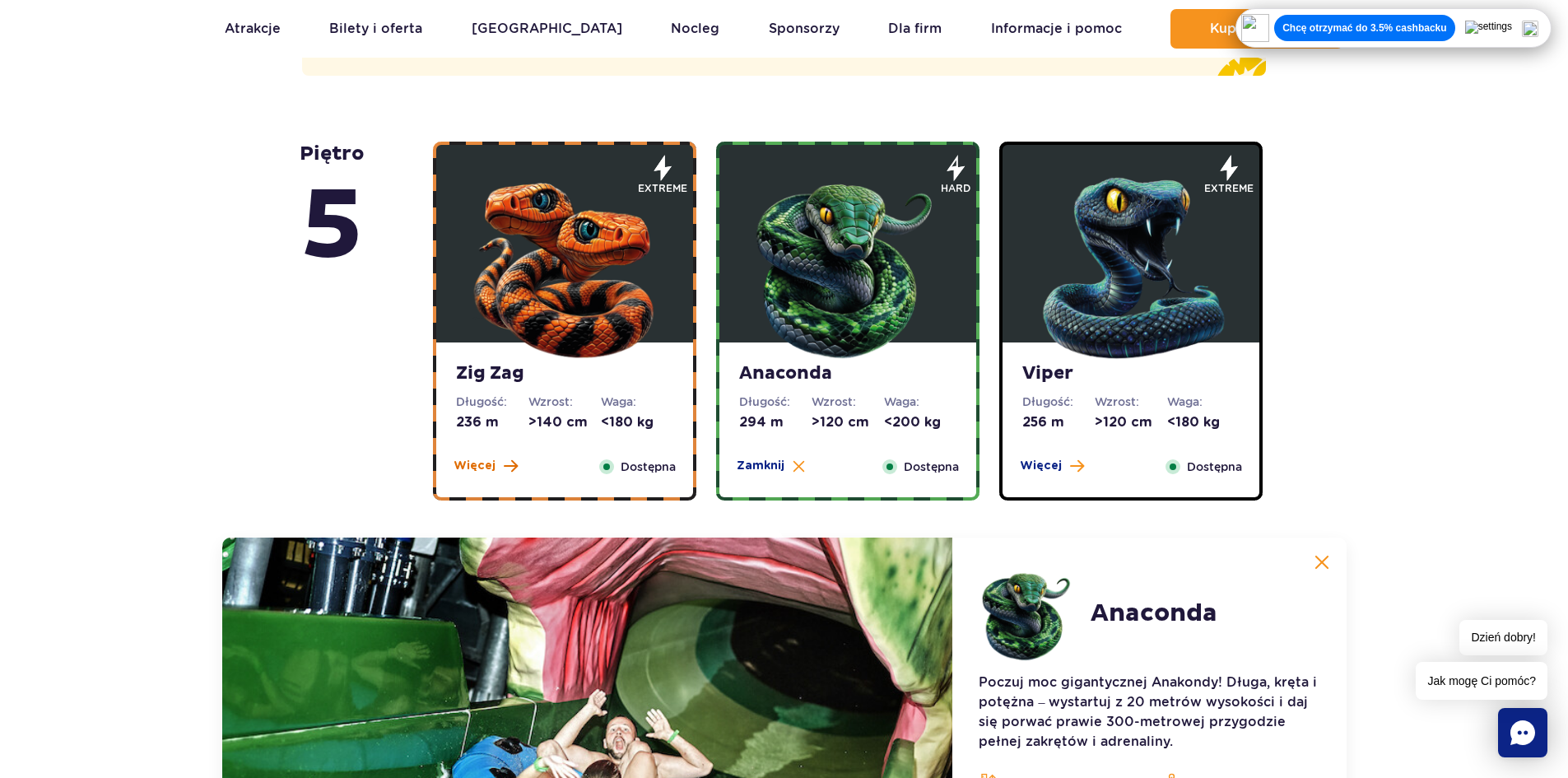
click at [504, 459] on span at bounding box center [510, 465] width 14 height 15
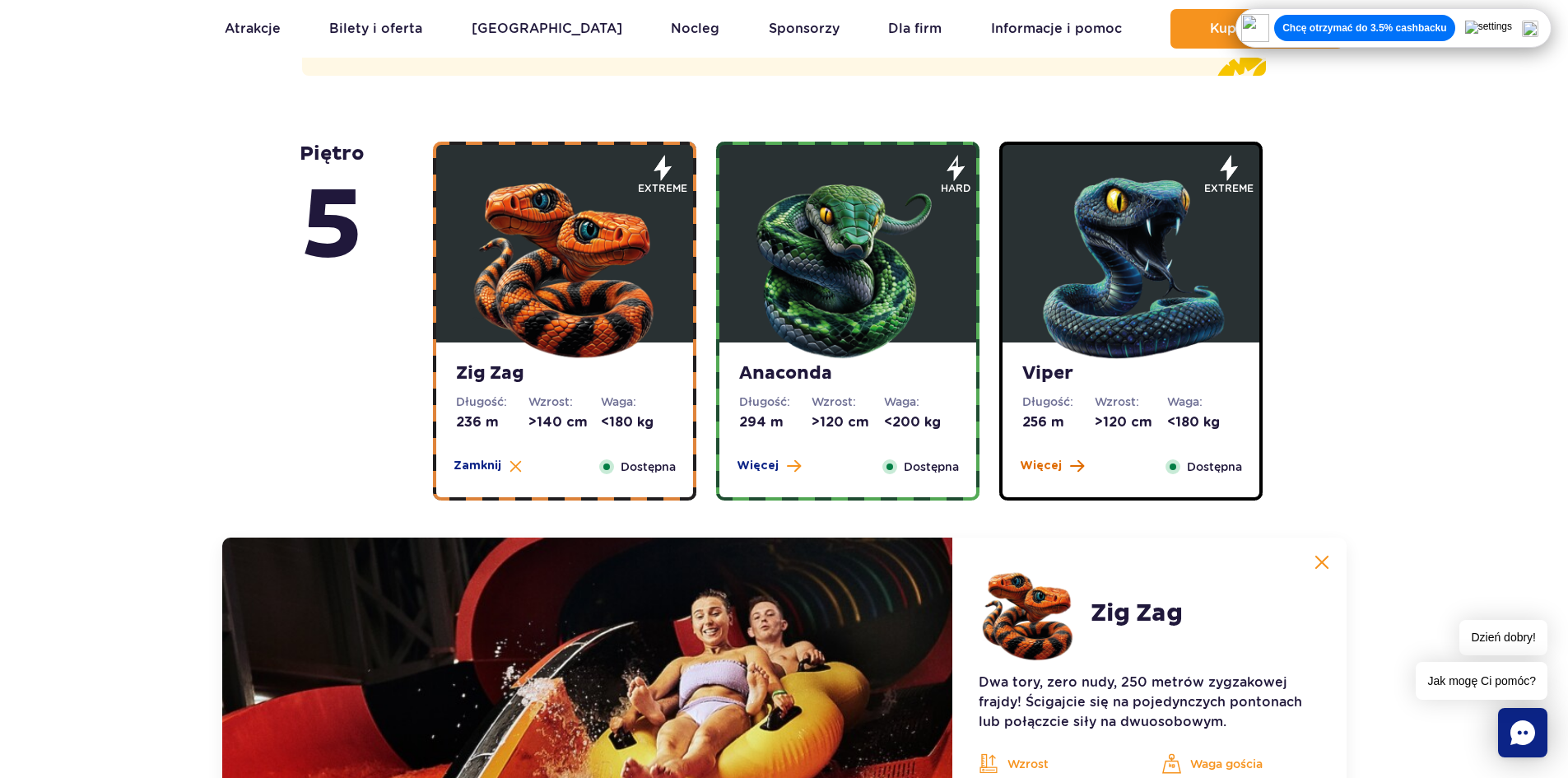
click at [1052, 467] on span "Więcej" at bounding box center [1040, 465] width 42 height 16
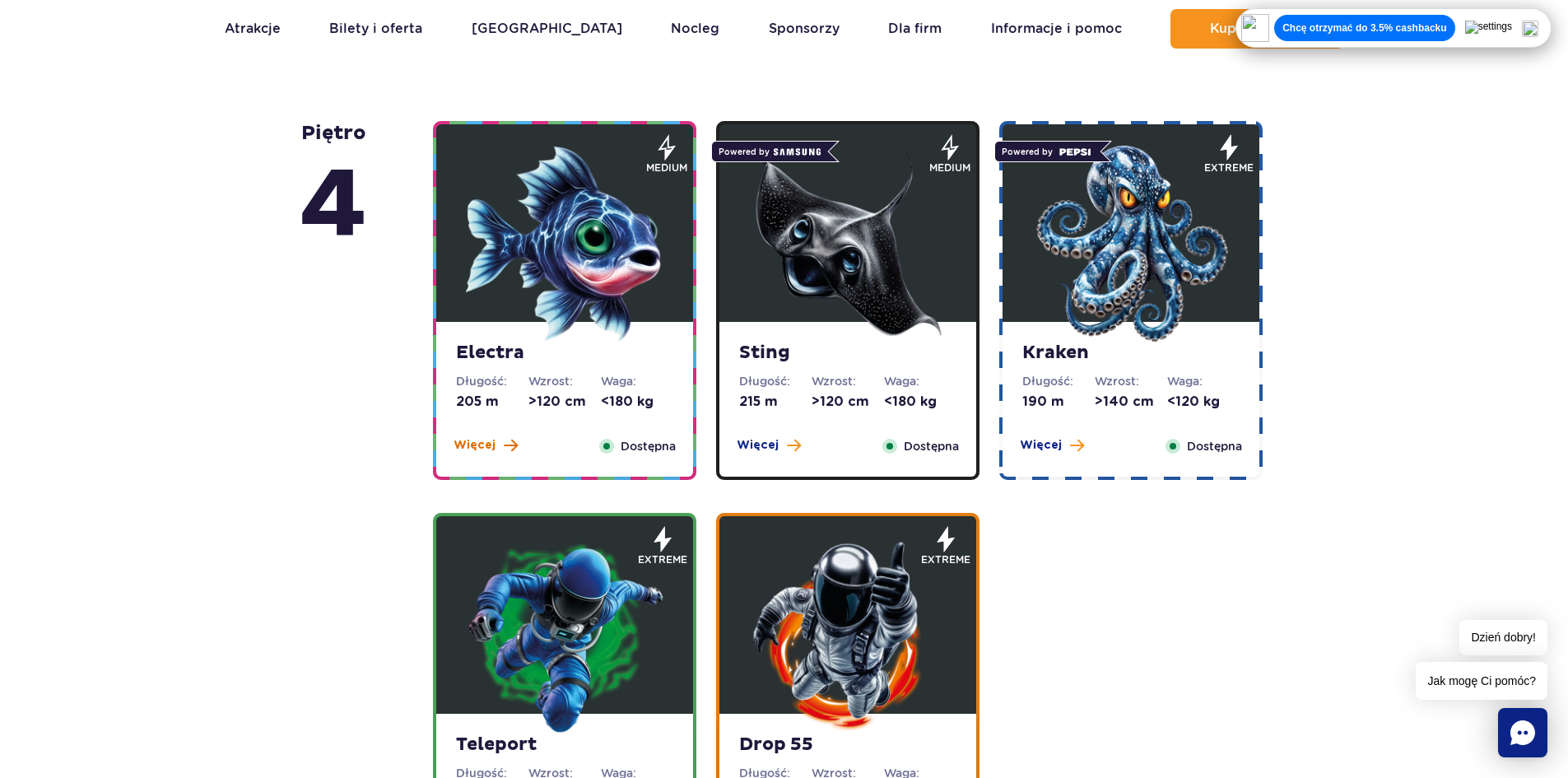
click at [504, 437] on span at bounding box center [510, 444] width 14 height 15
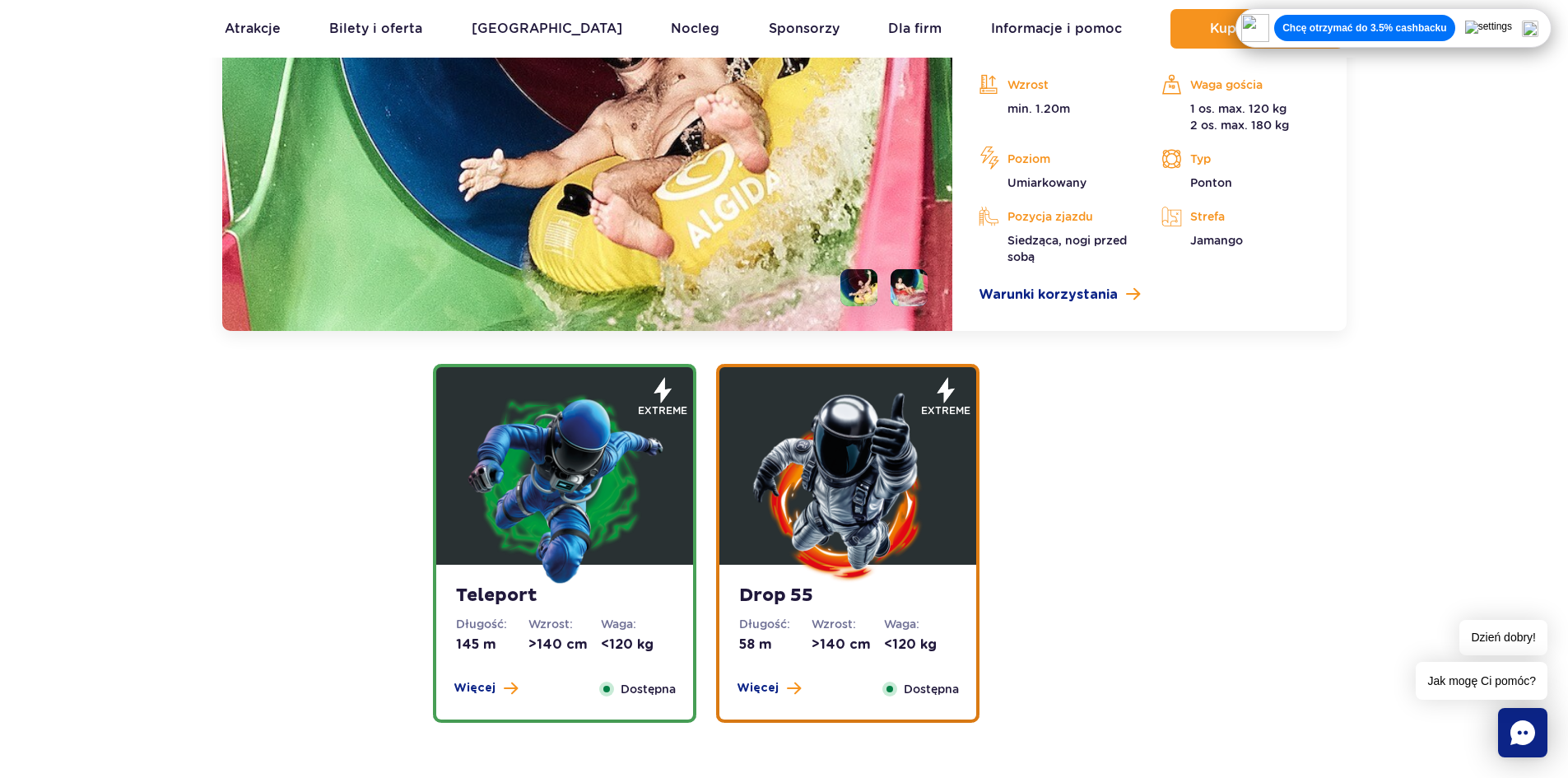
scroll to position [1750, 0]
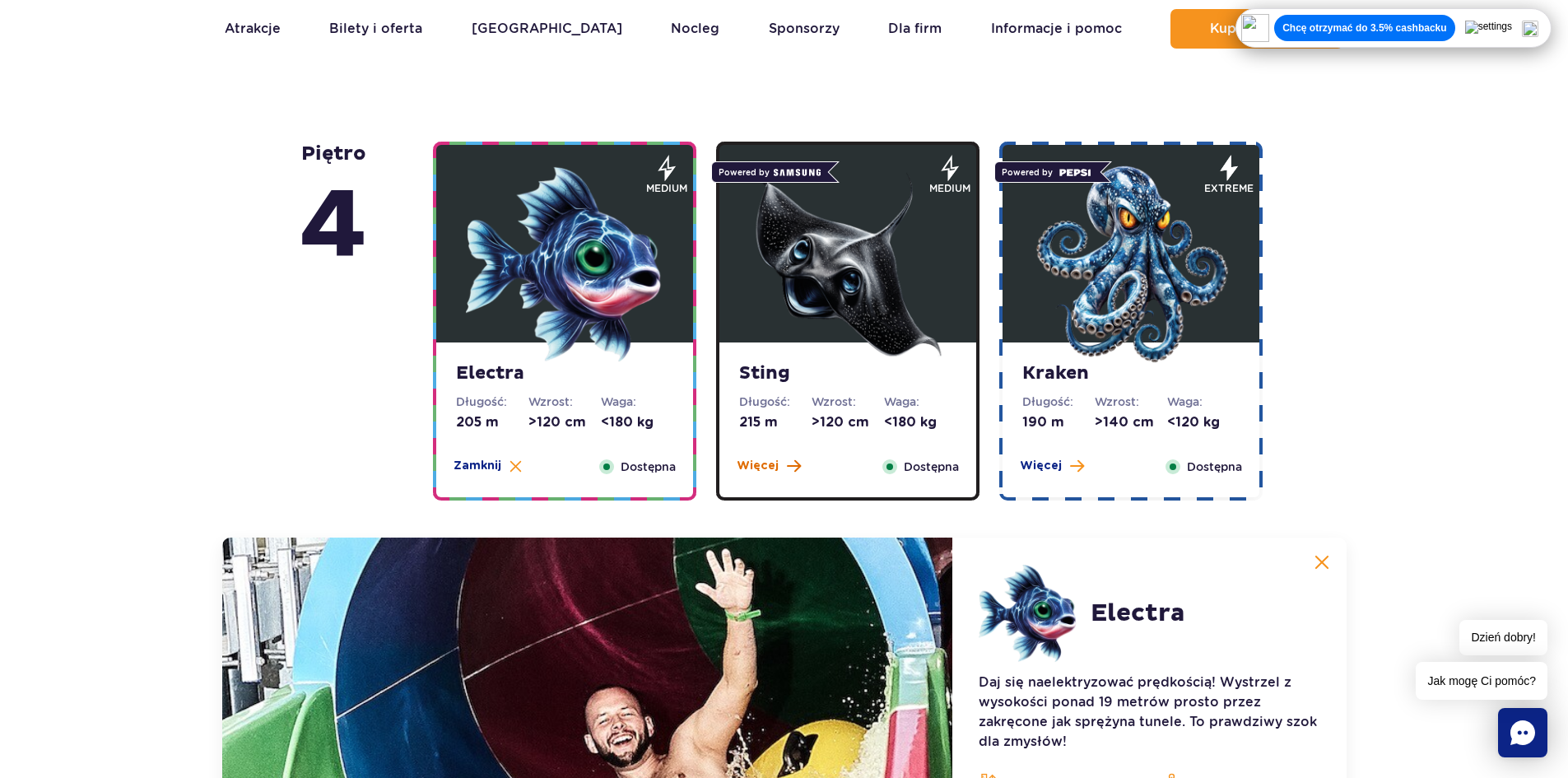
click at [787, 473] on span at bounding box center [793, 465] width 14 height 15
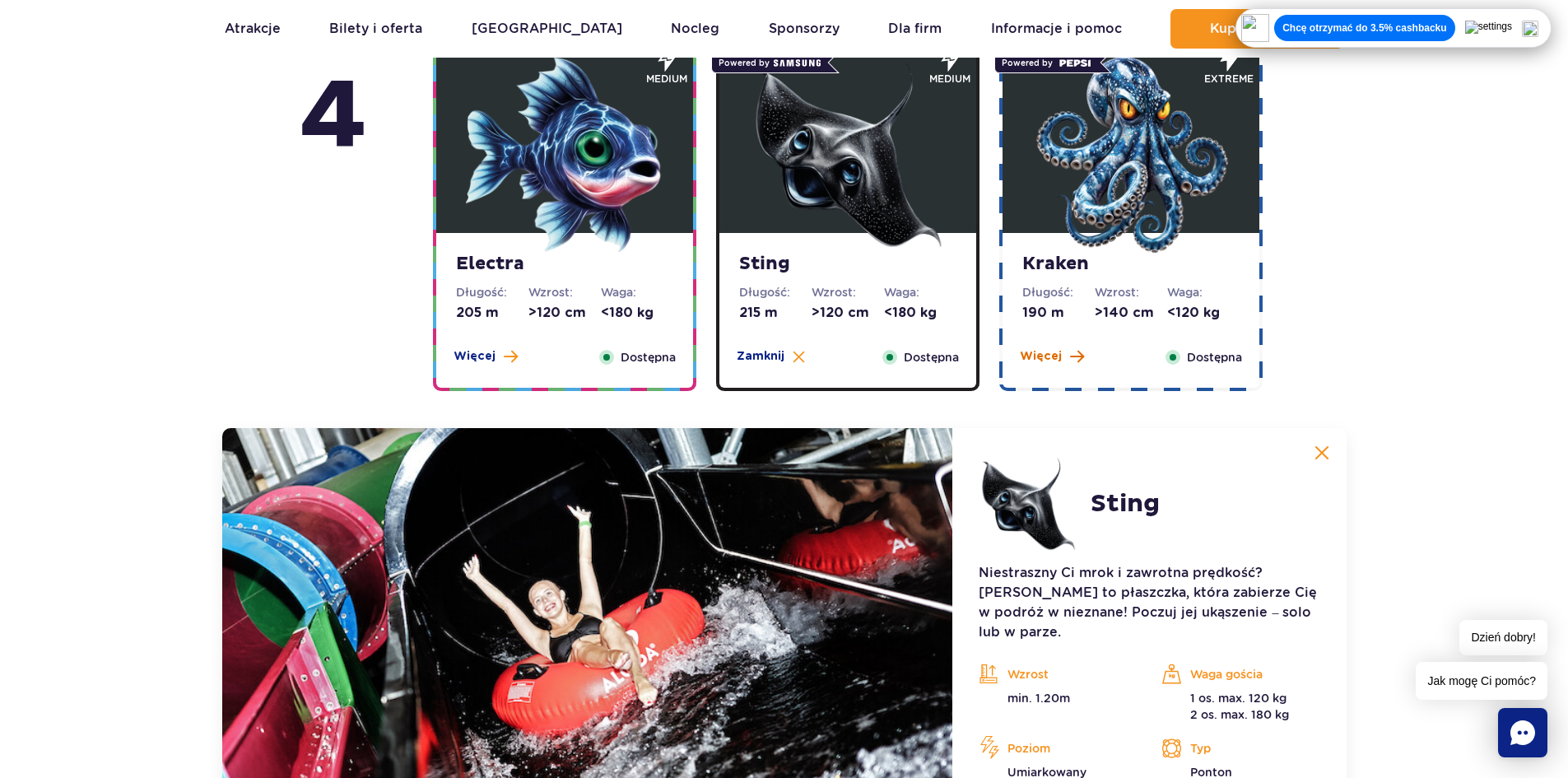
click at [1039, 357] on span "Więcej" at bounding box center [1040, 356] width 42 height 16
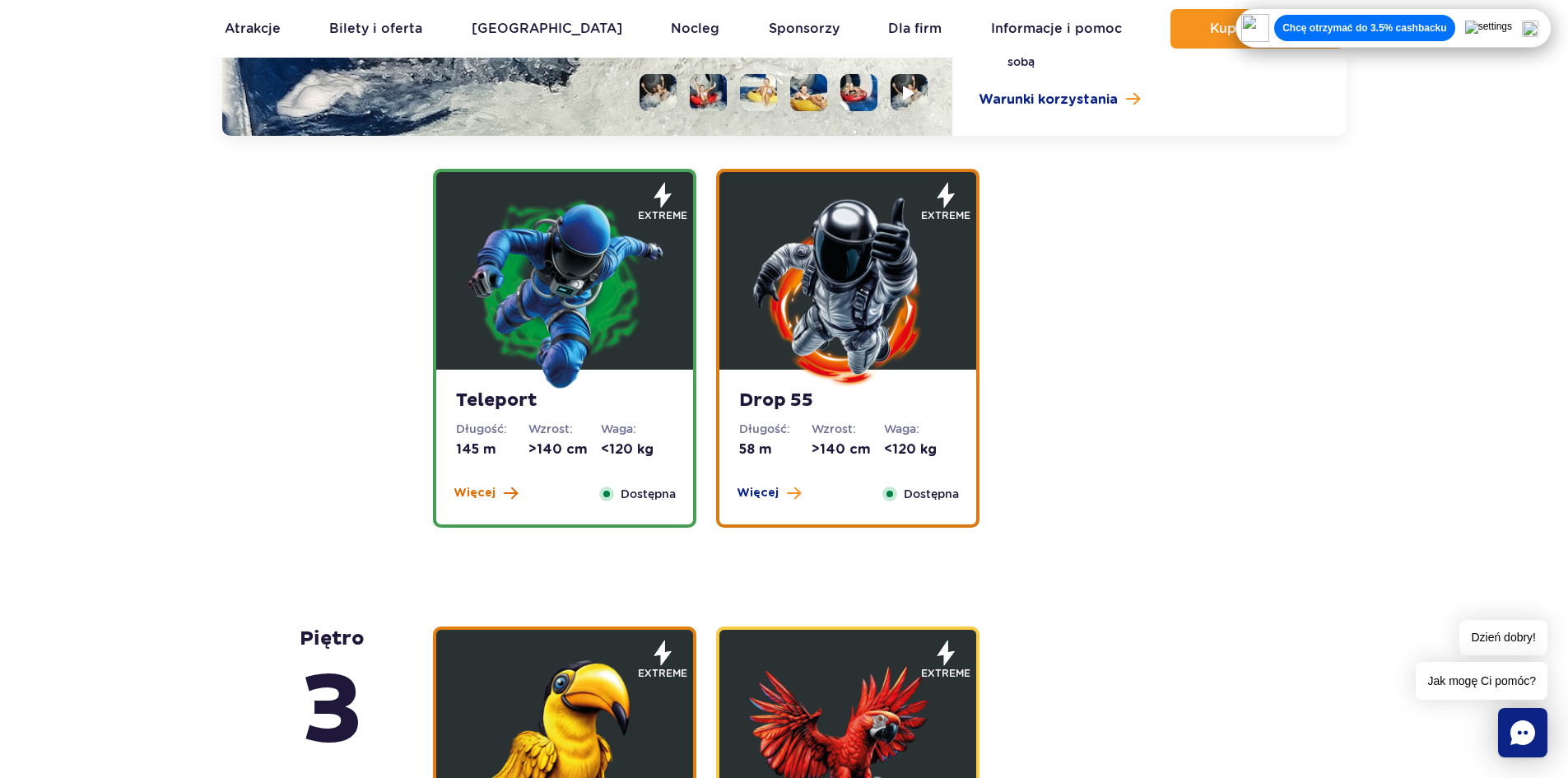
click at [478, 488] on span "Więcej" at bounding box center [474, 492] width 42 height 16
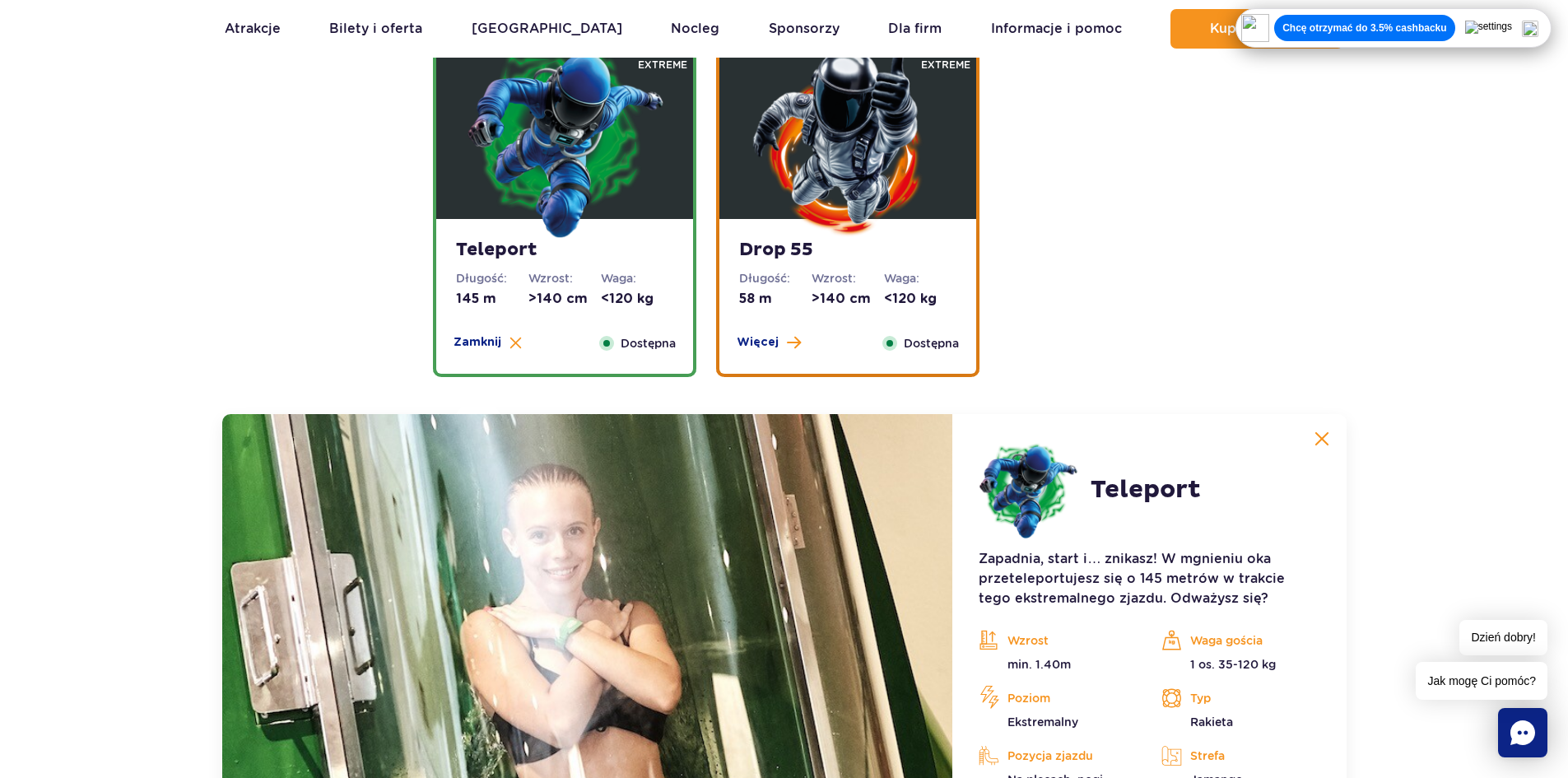
scroll to position [1812, 0]
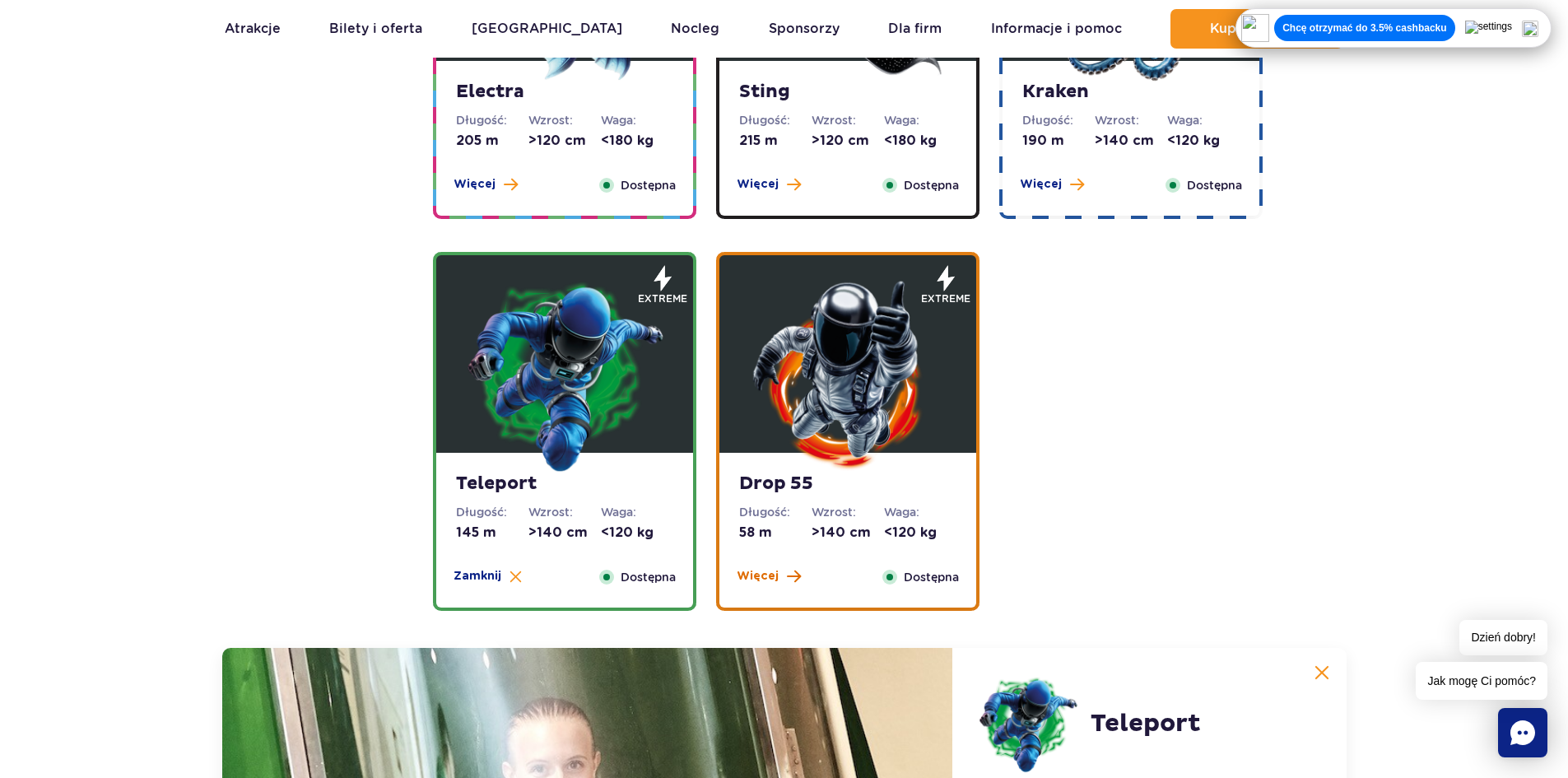
click at [773, 576] on span "Więcej" at bounding box center [757, 576] width 42 height 16
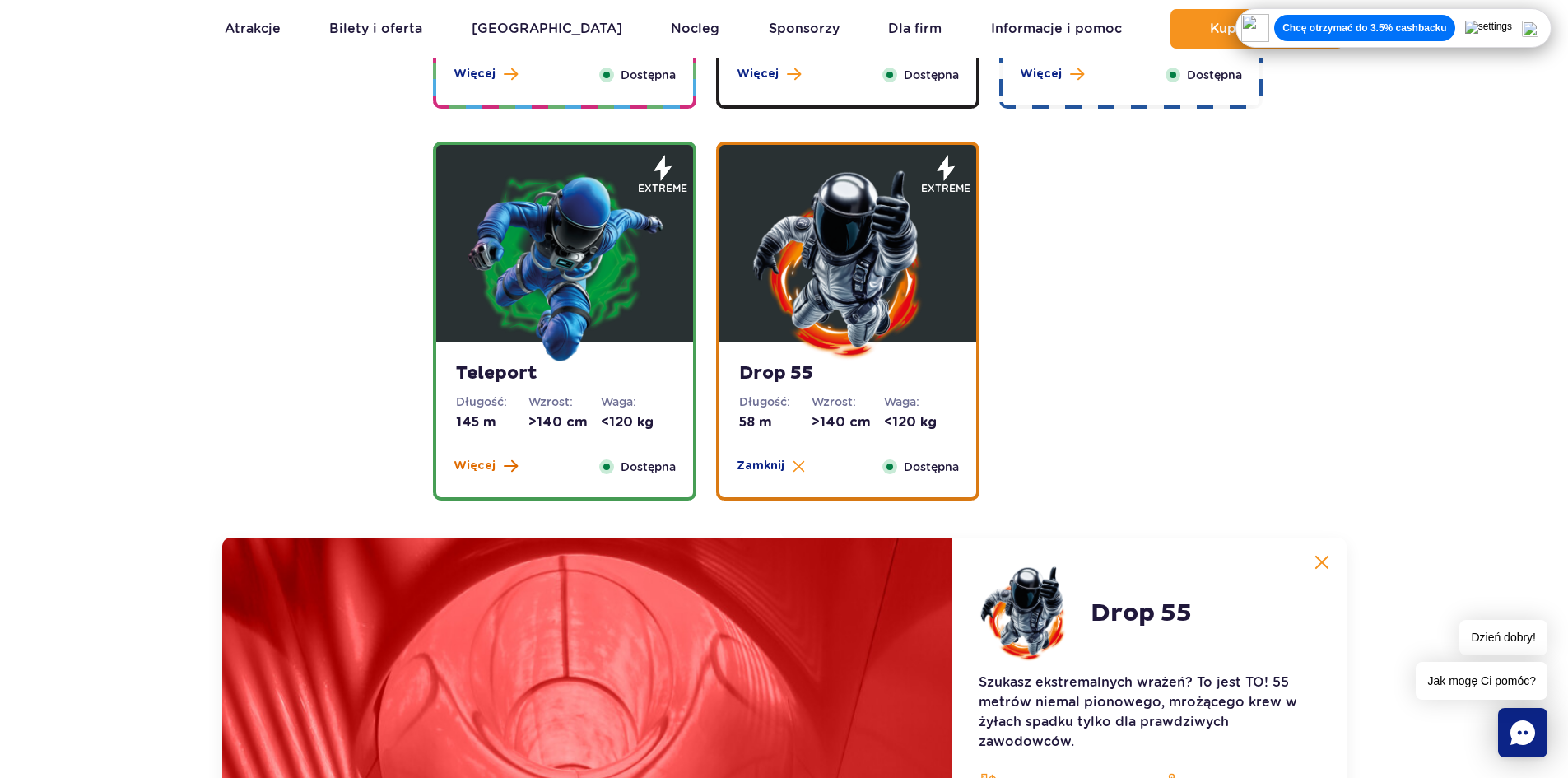
click at [489, 470] on span "Więcej" at bounding box center [474, 465] width 42 height 16
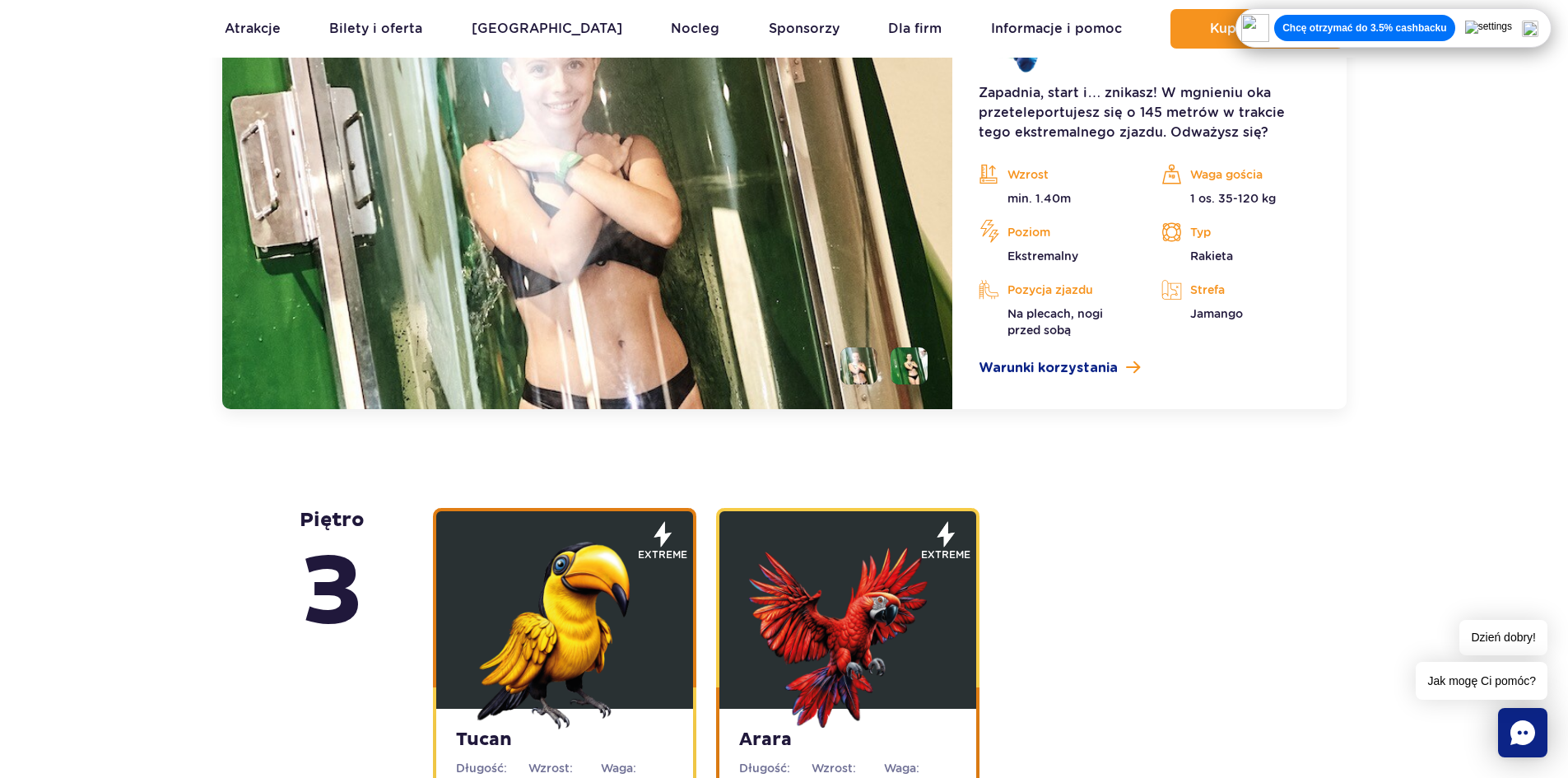
scroll to position [2800, 0]
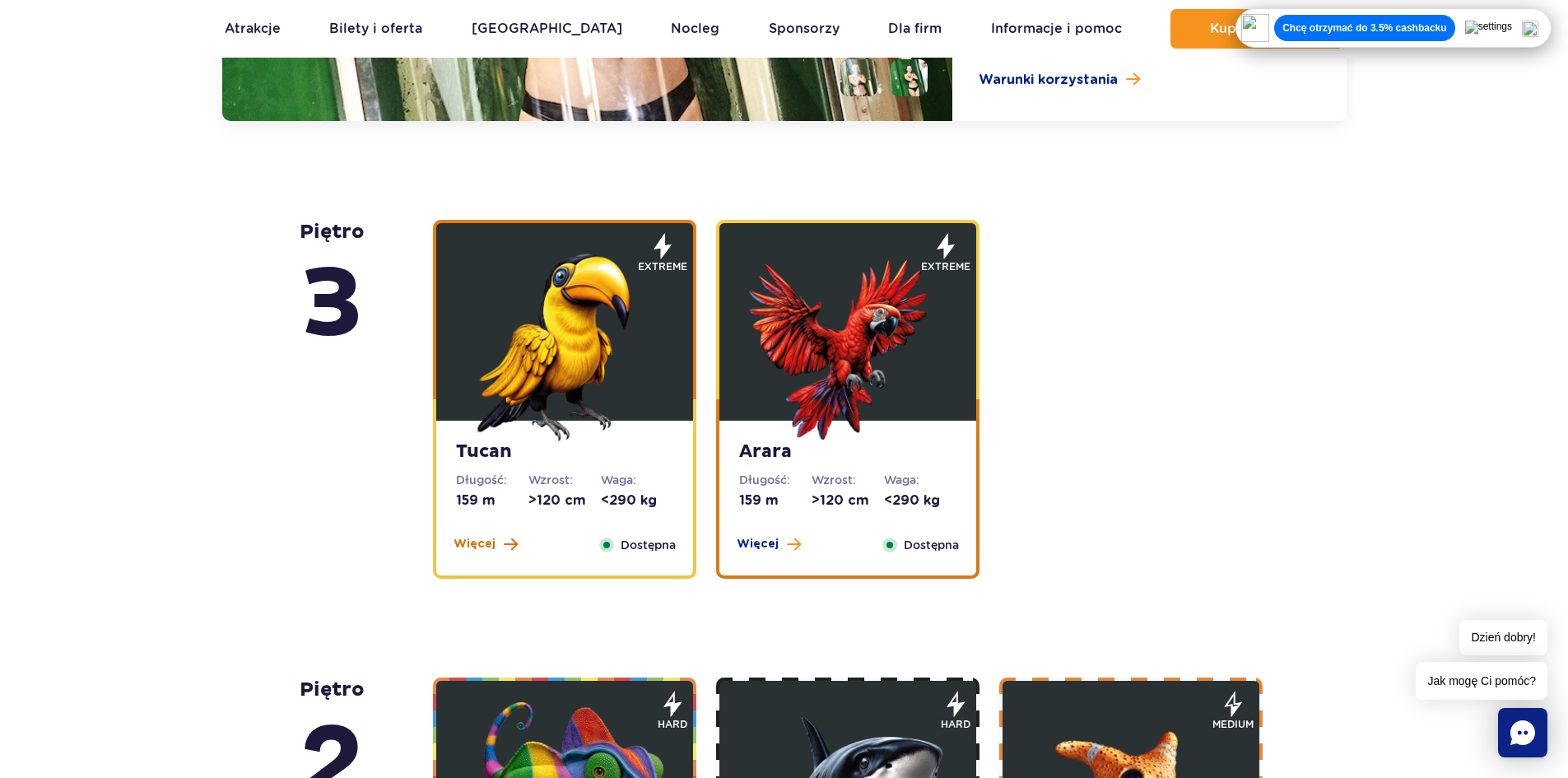
click at [504, 540] on span at bounding box center [510, 544] width 14 height 15
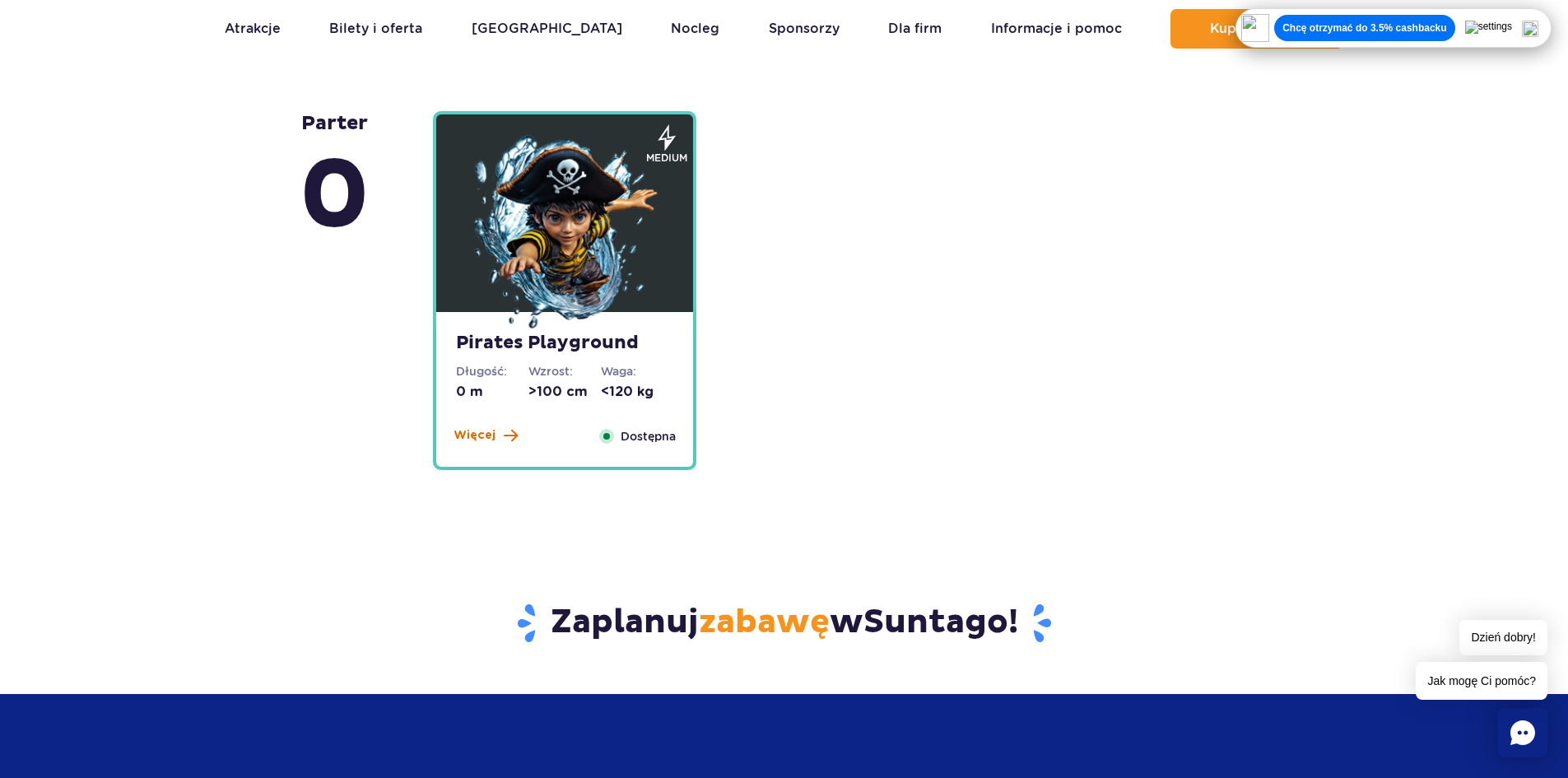
click at [477, 435] on span "Więcej" at bounding box center [474, 435] width 42 height 16
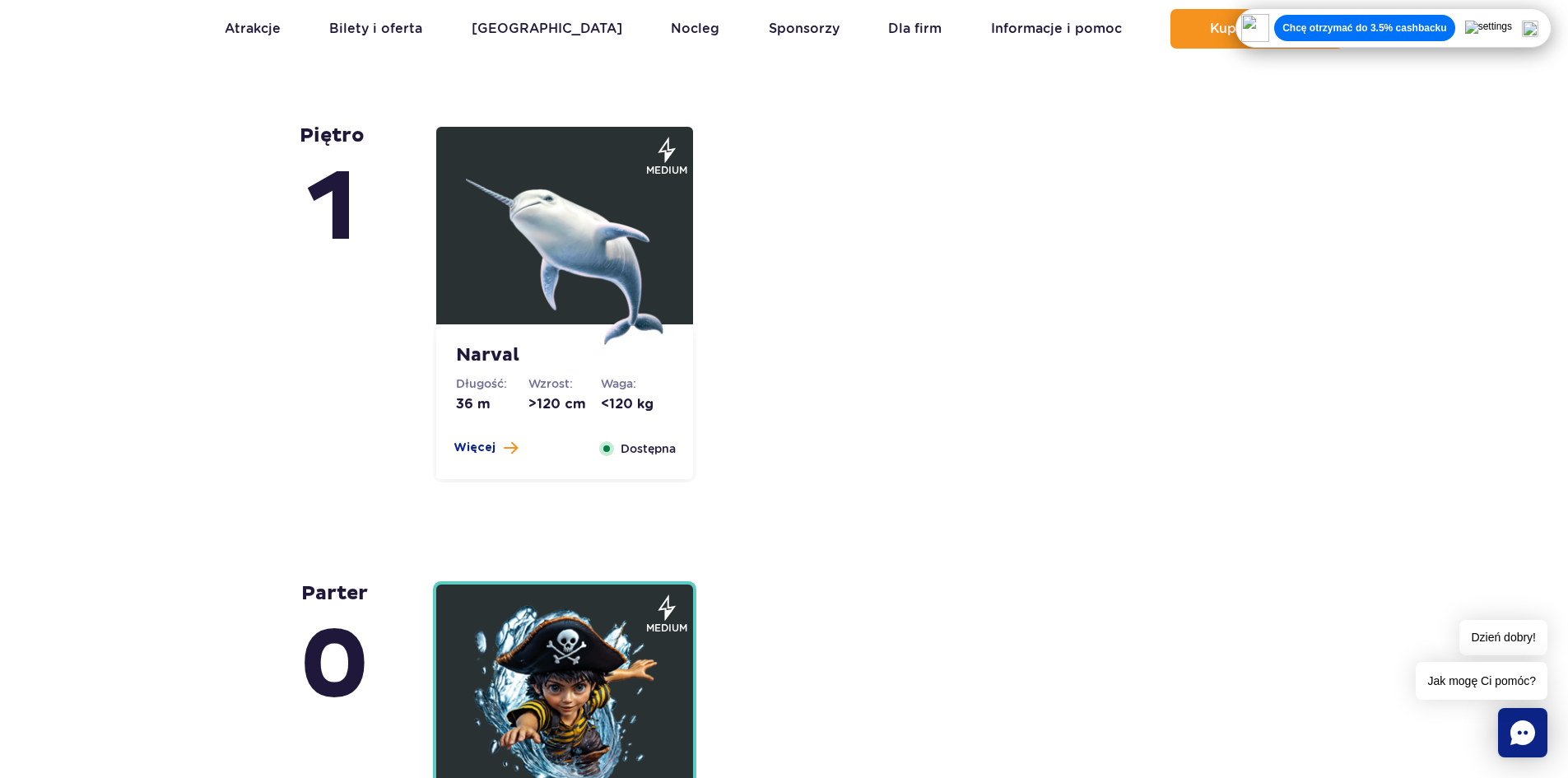
click at [498, 438] on div "Narval Długość: 36 m Wzrost: >120 cm Waga: <120 kg Więcej Zamknij Dostępna" at bounding box center [564, 401] width 256 height 154
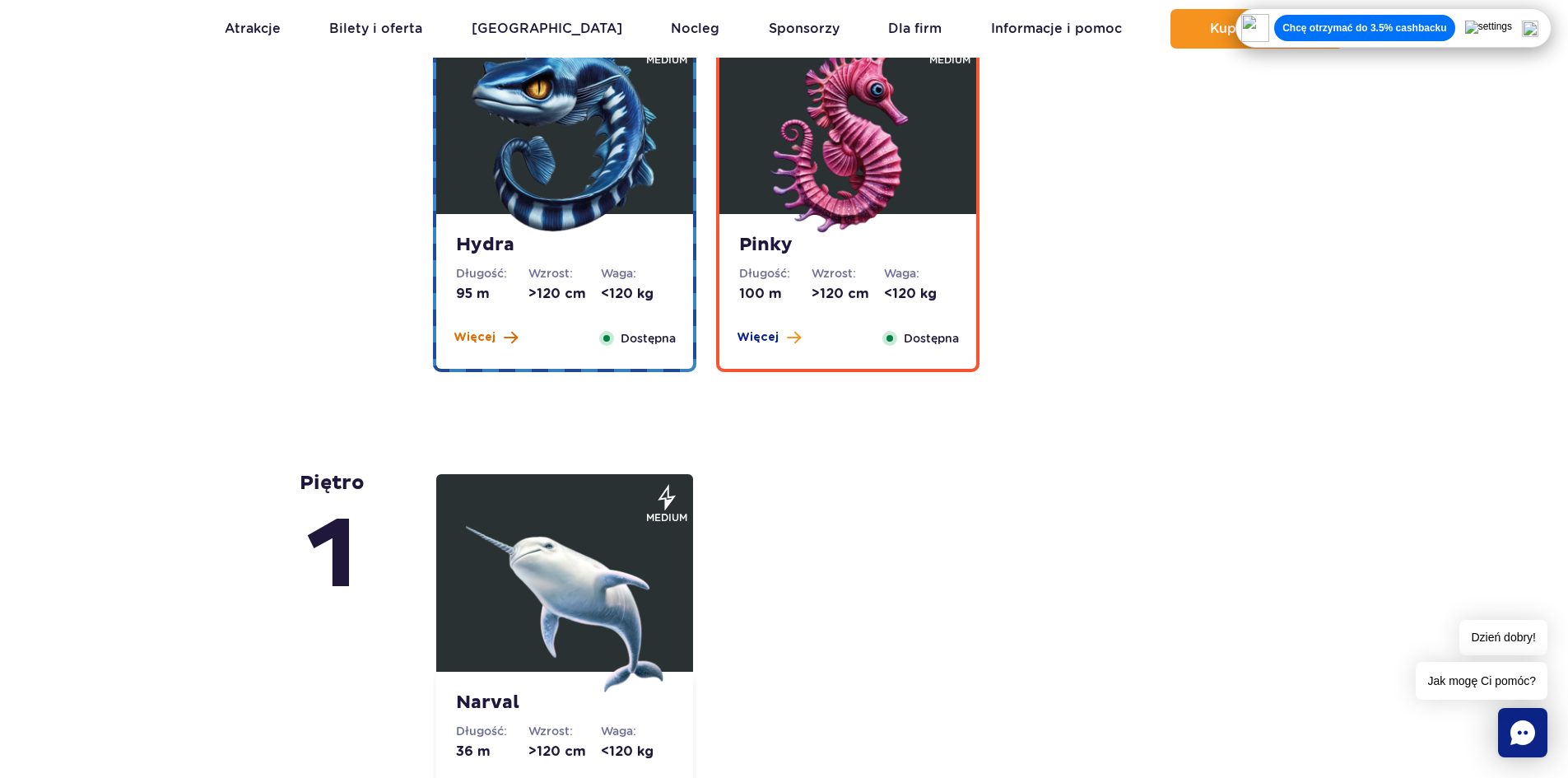
click at [468, 339] on span "Więcej" at bounding box center [474, 337] width 42 height 16
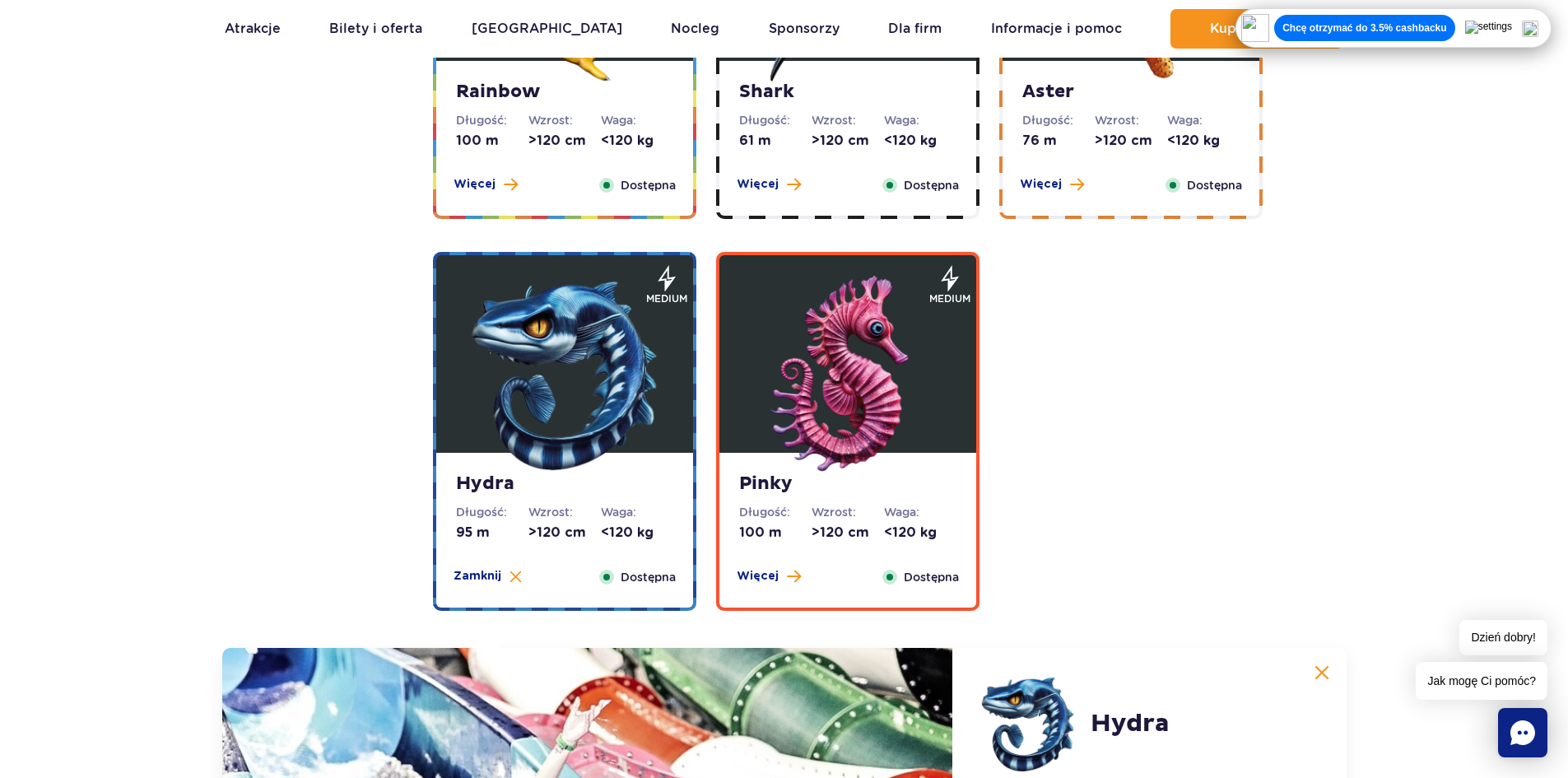
click at [744, 585] on div "Więcej Zamknij" at bounding box center [769, 576] width 84 height 18
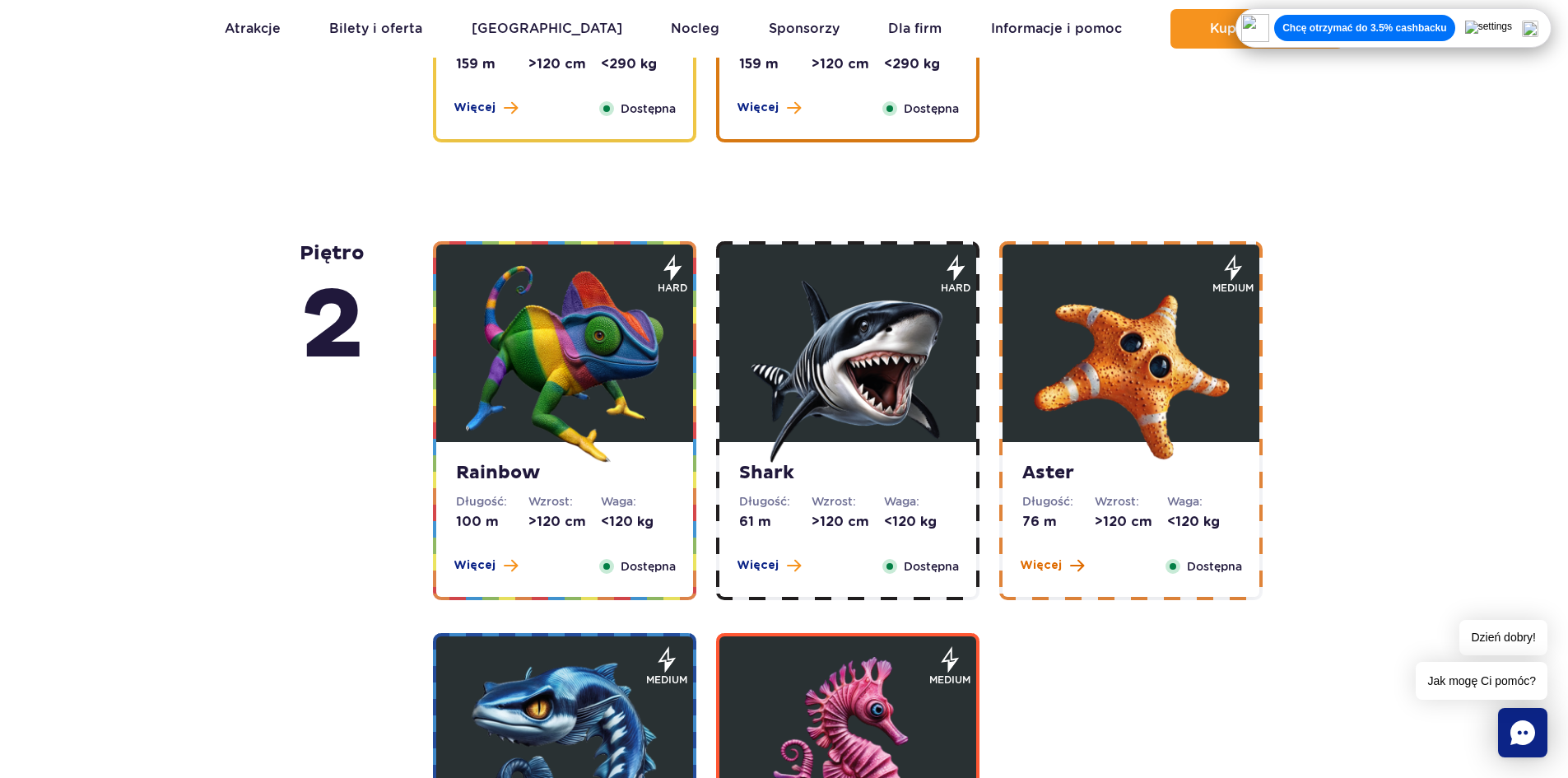
click at [1046, 568] on span "Więcej" at bounding box center [1040, 565] width 42 height 16
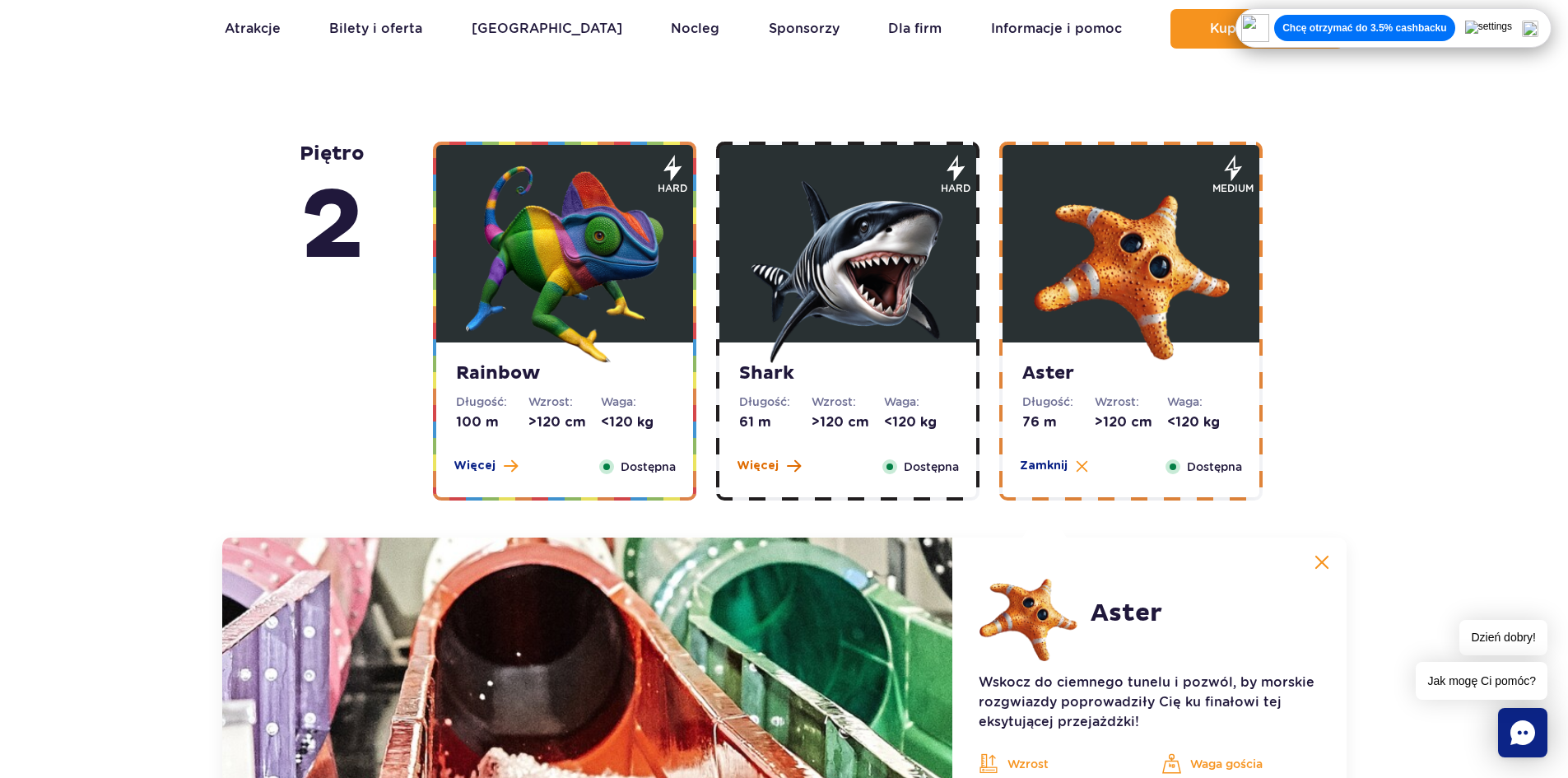
click at [770, 472] on span "Więcej" at bounding box center [757, 465] width 42 height 16
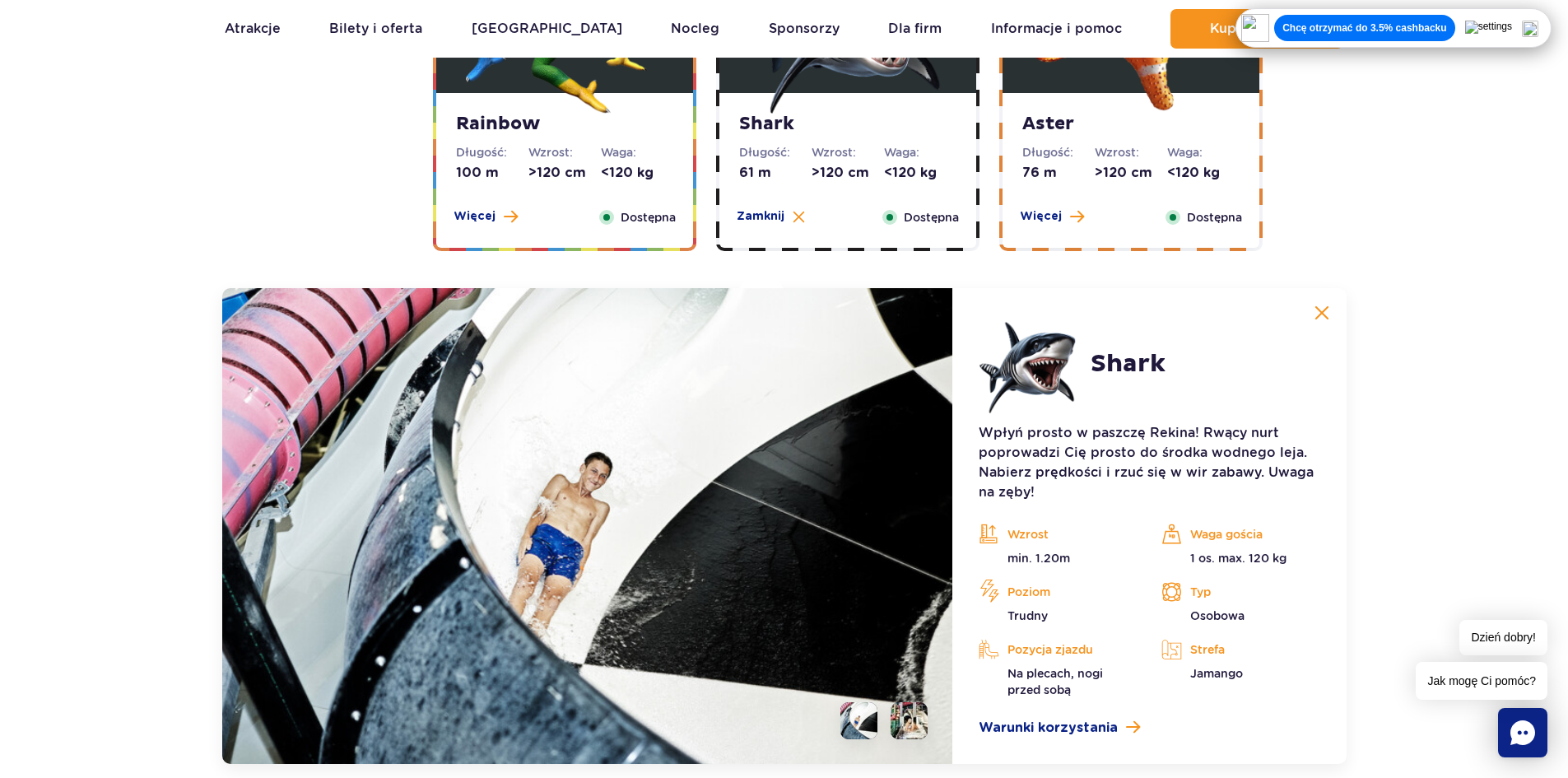
scroll to position [3056, 0]
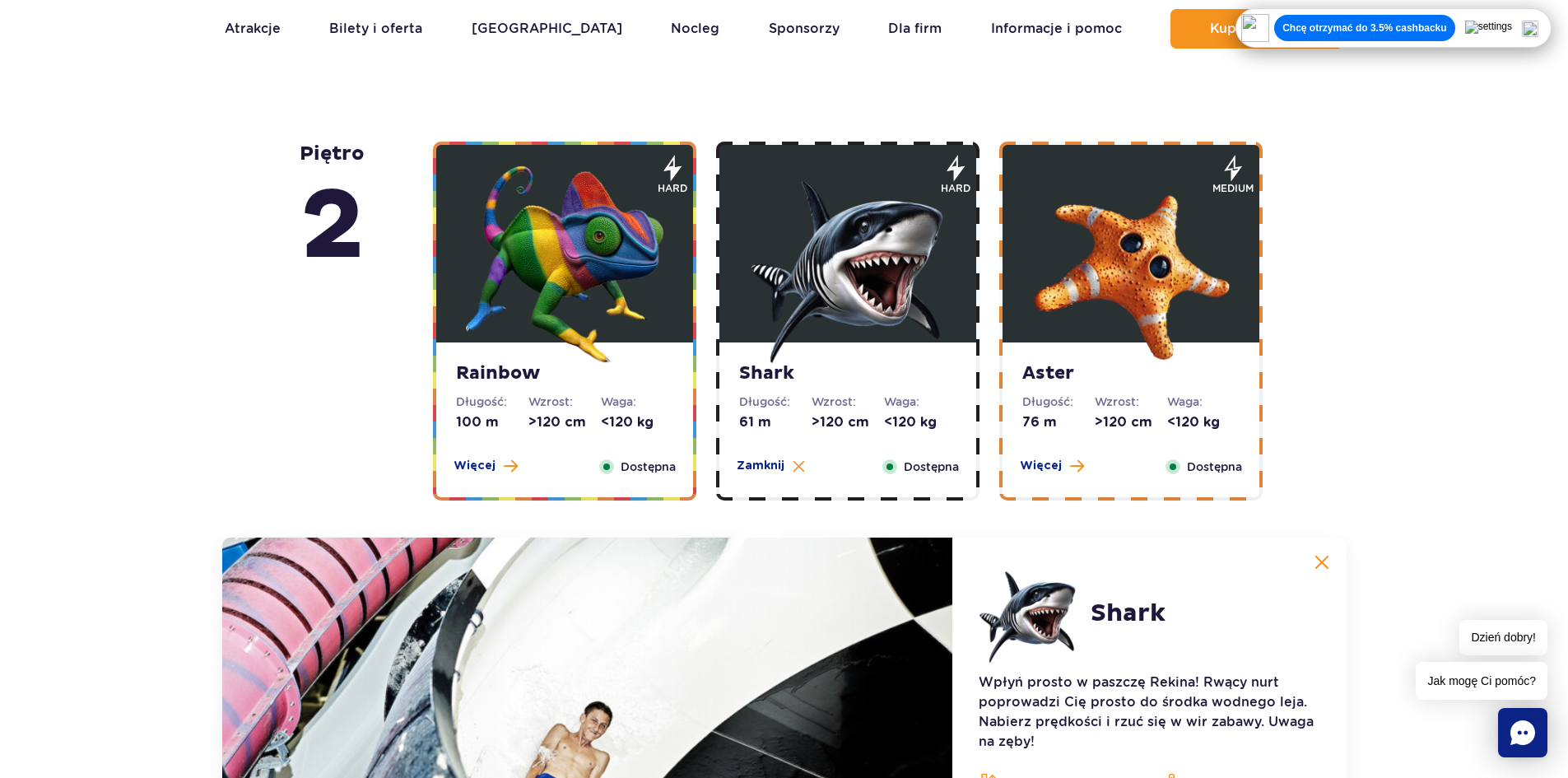
click at [495, 454] on div "Rainbow Długość: 100 m Wzrost: >120 cm Waga: <120 kg Więcej Zamknij Dostępna" at bounding box center [564, 419] width 256 height 154
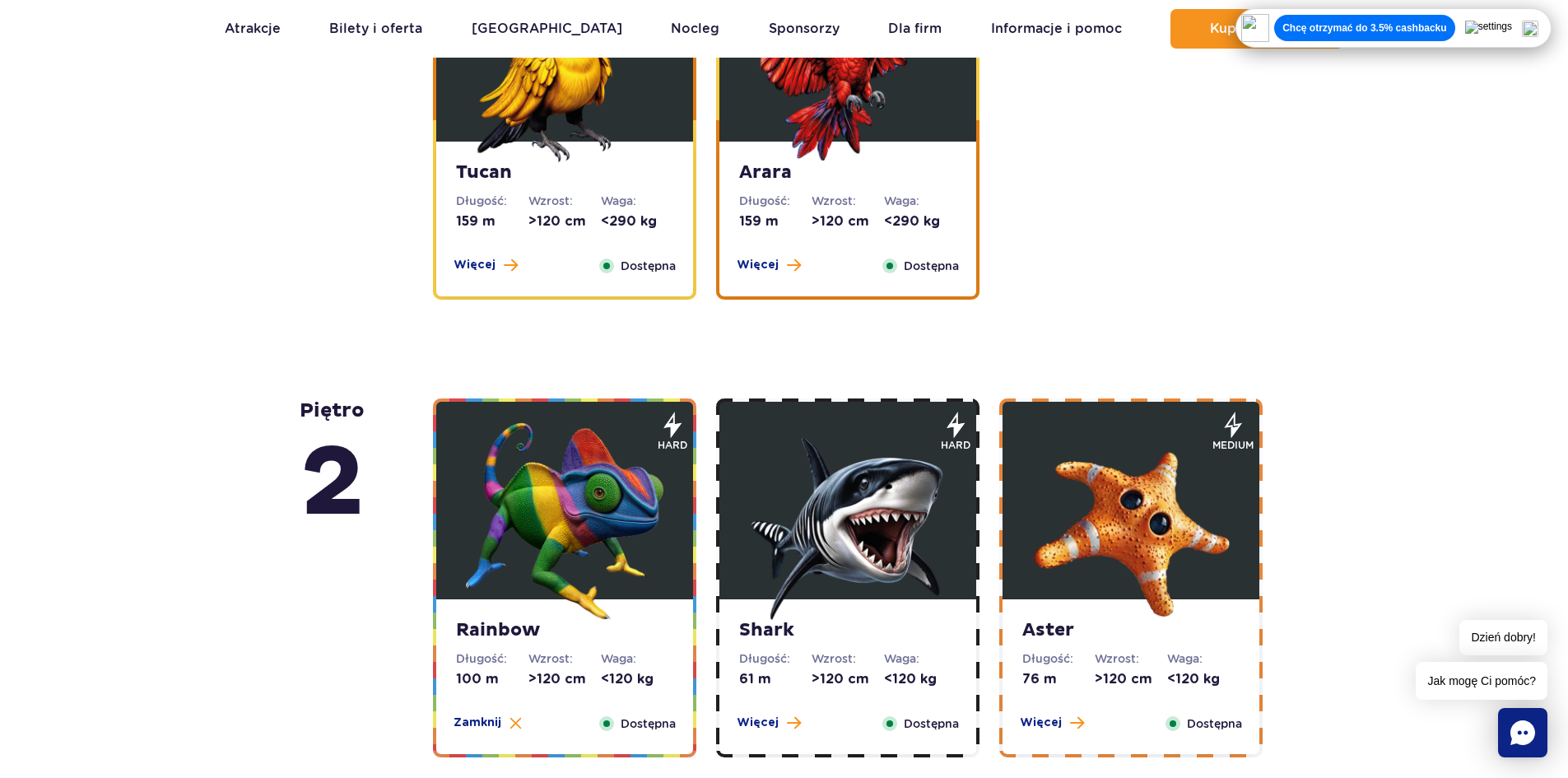
scroll to position [2289, 0]
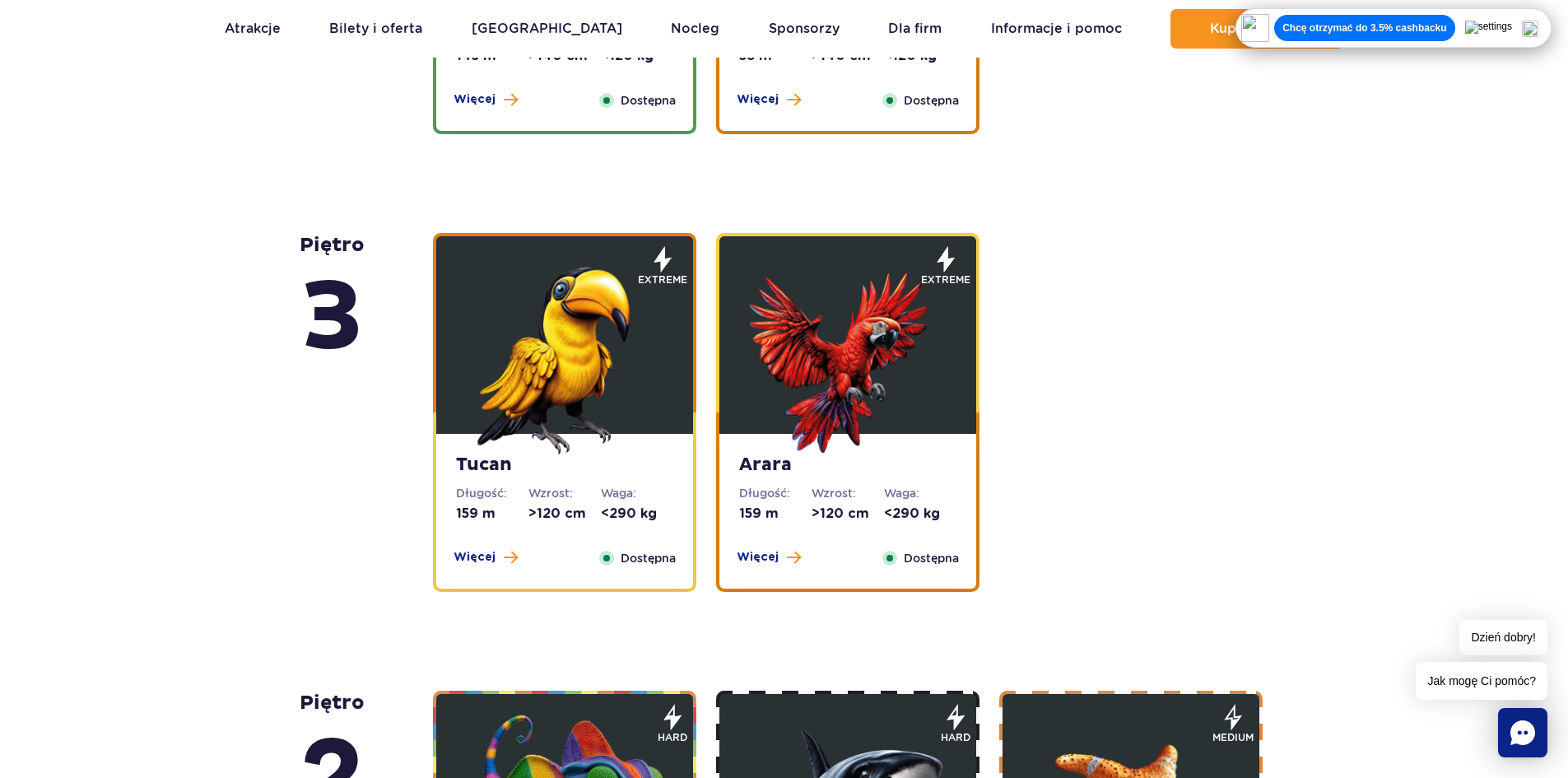
click at [516, 552] on div "Więcej Zamknij" at bounding box center [485, 558] width 84 height 18
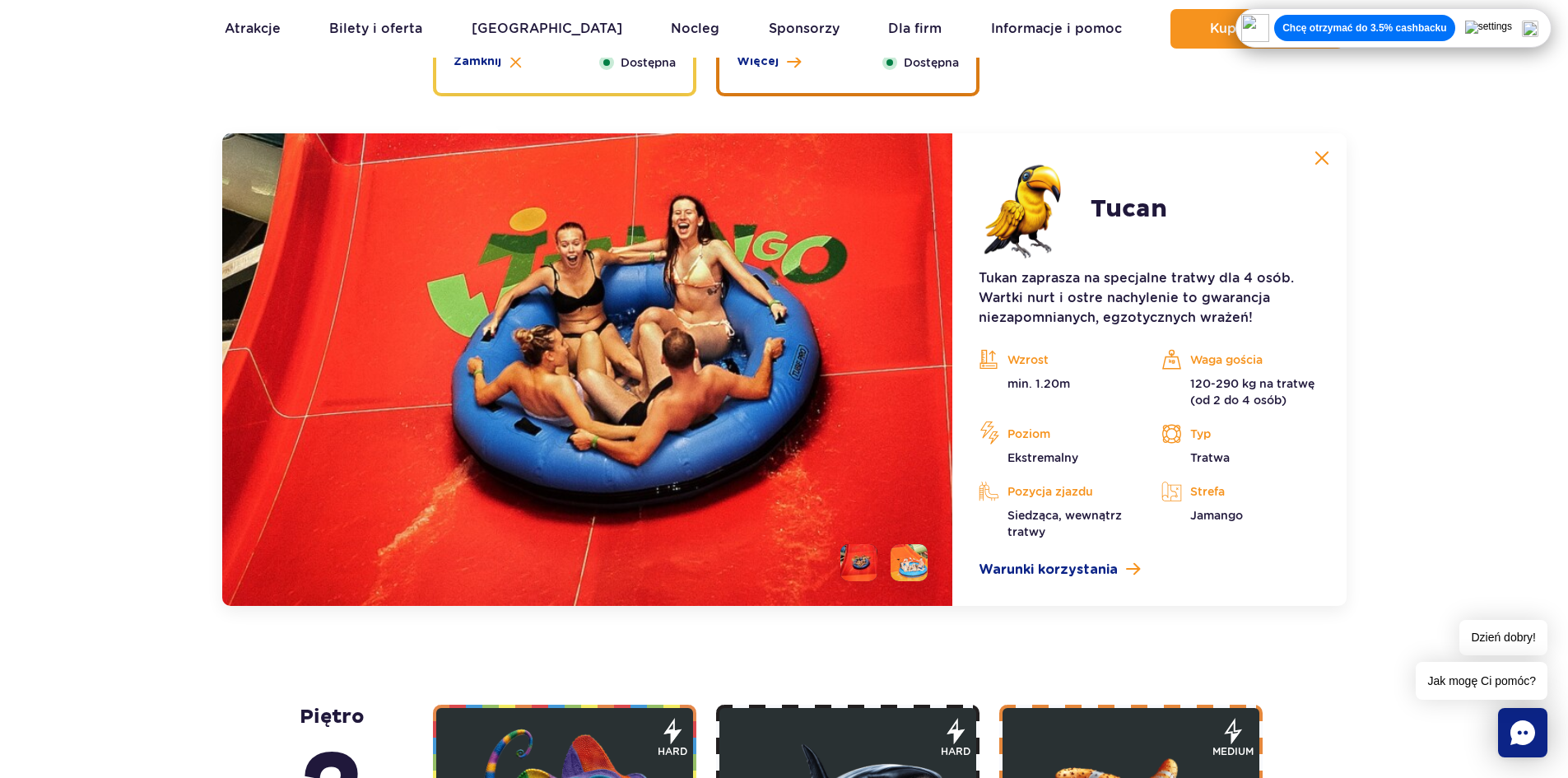
scroll to position [2819, 0]
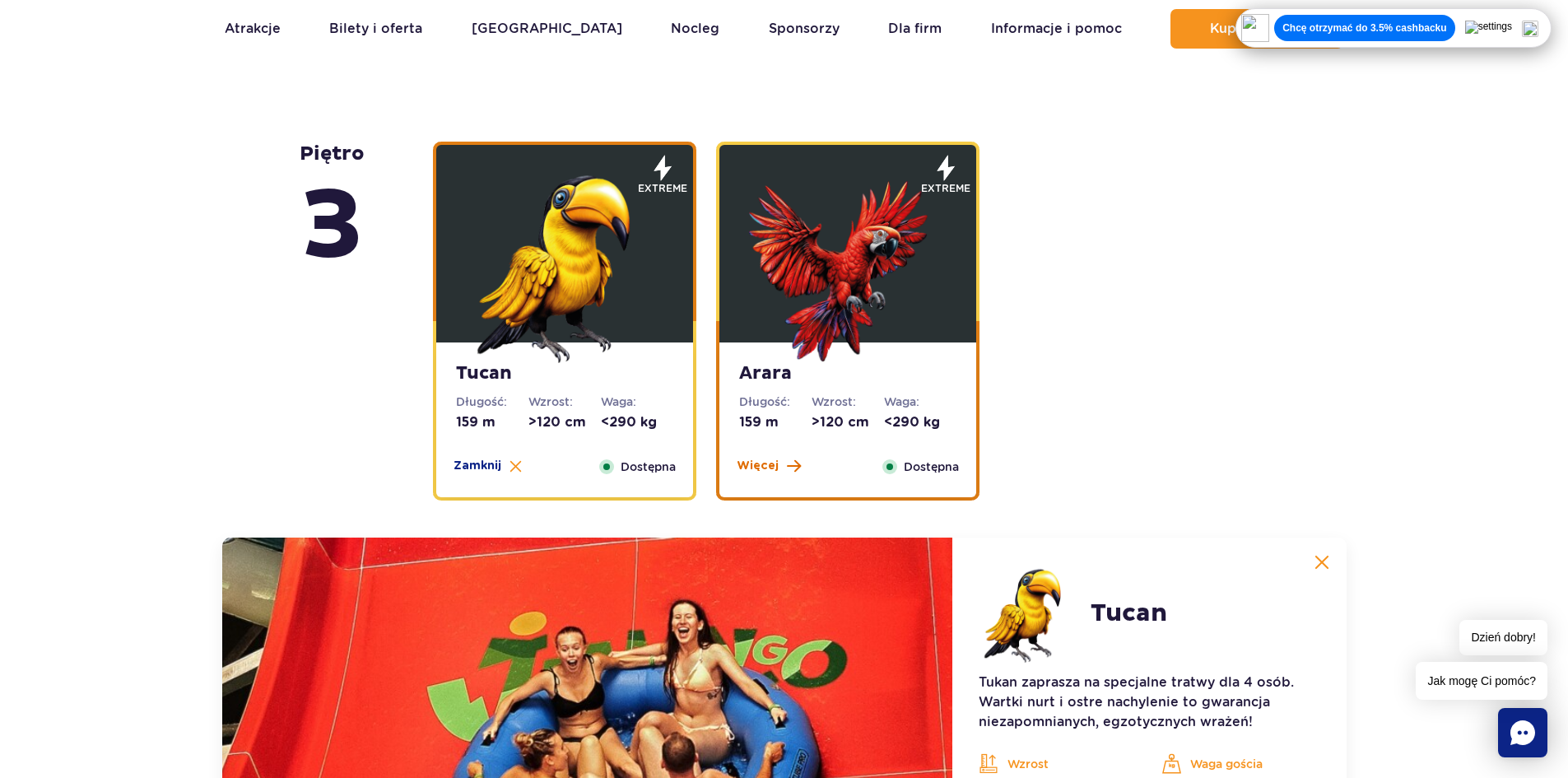
click at [753, 472] on span "Więcej" at bounding box center [757, 465] width 42 height 16
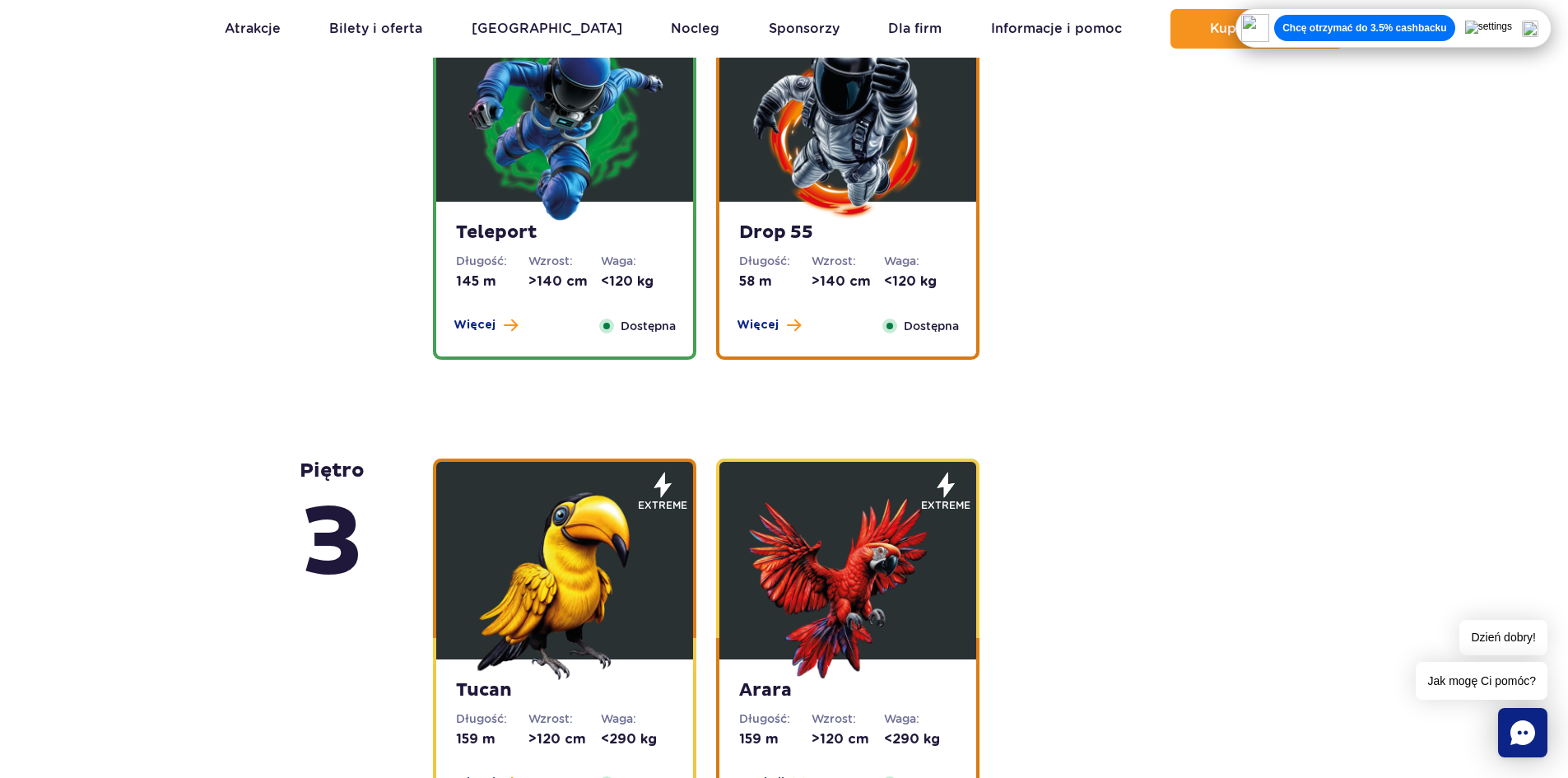
scroll to position [1722, 0]
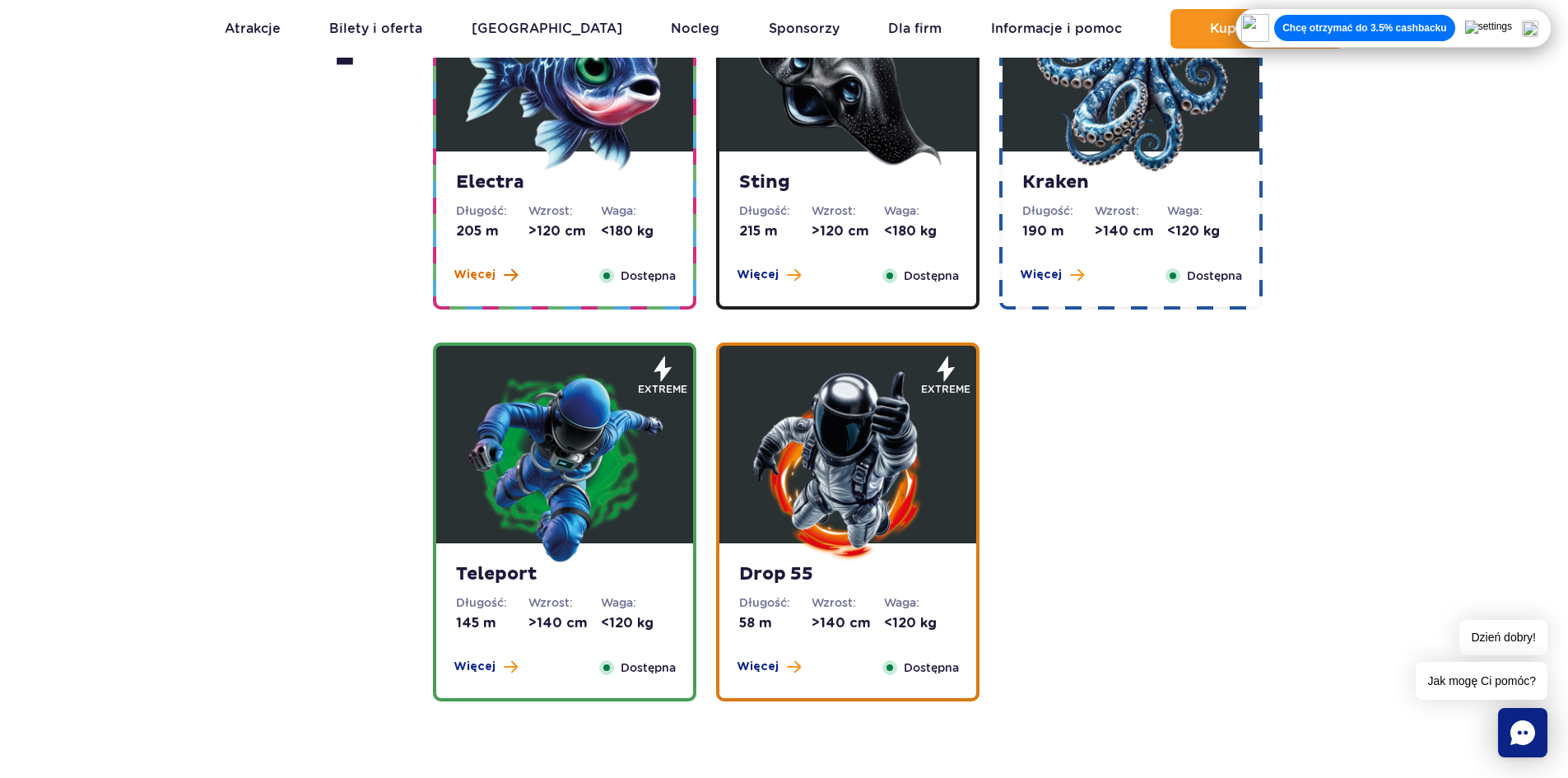
click at [478, 274] on span "Więcej" at bounding box center [474, 274] width 42 height 16
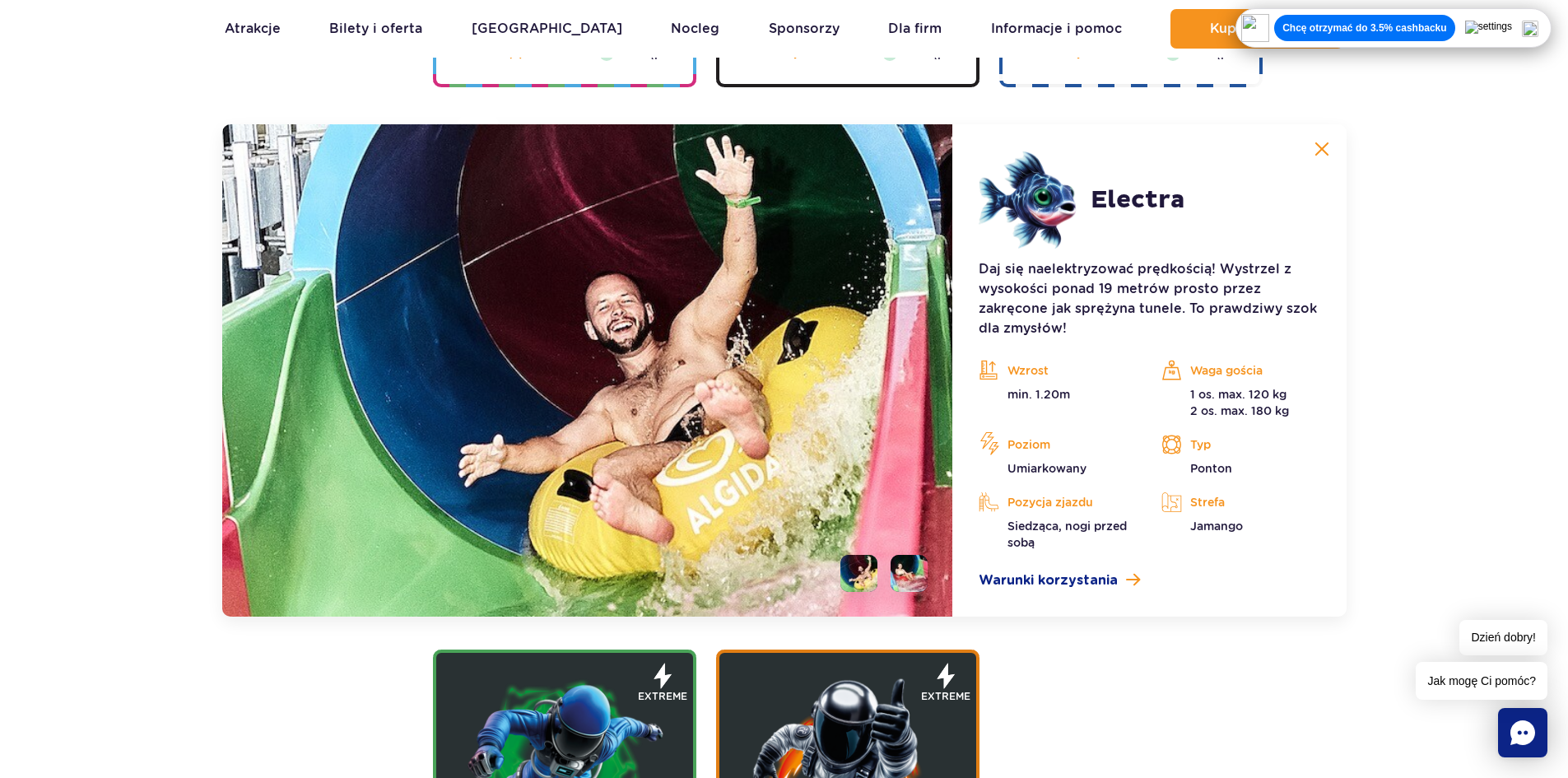
scroll to position [1969, 0]
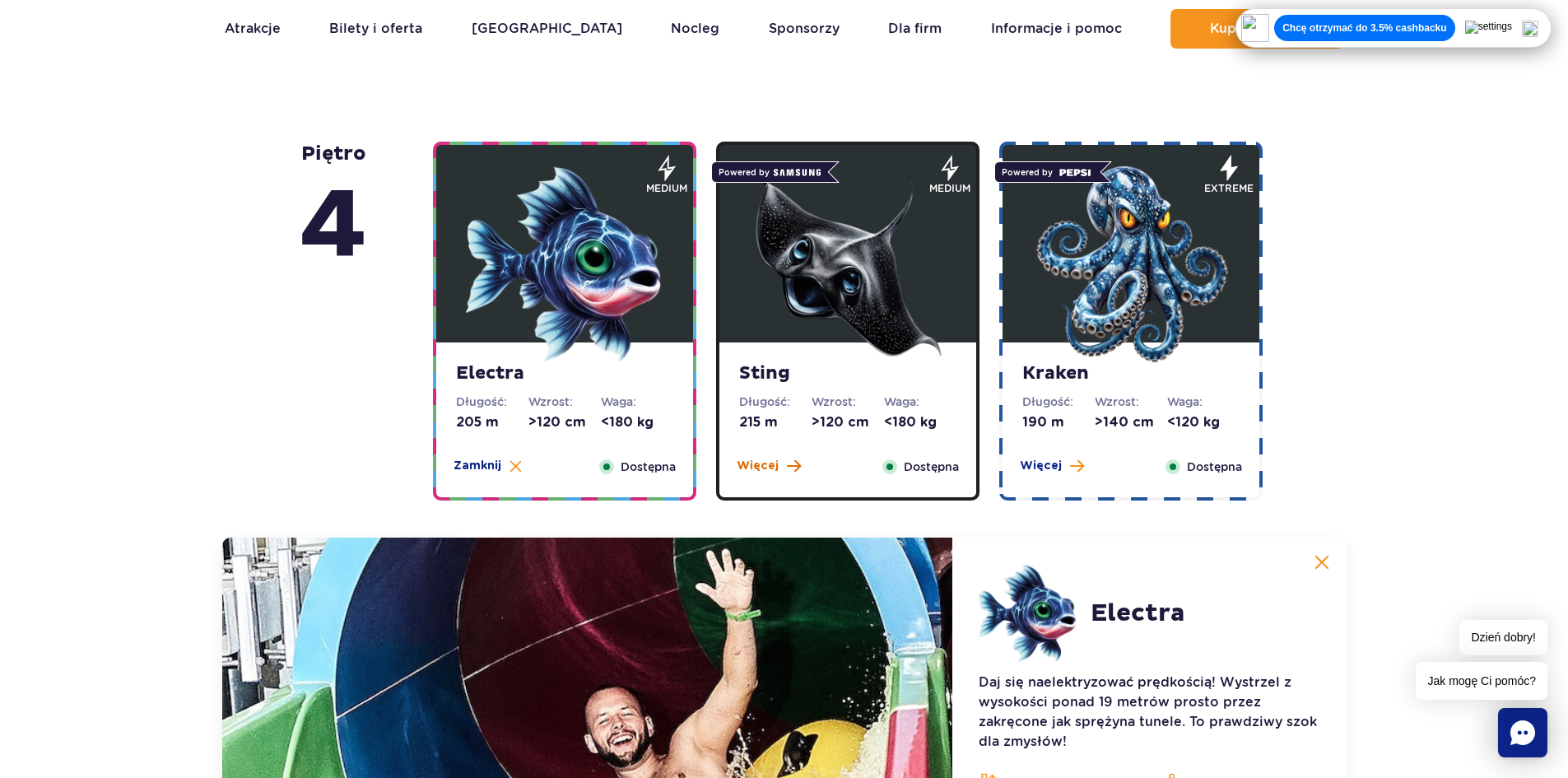
click at [780, 467] on button "Więcej" at bounding box center [769, 465] width 64 height 16
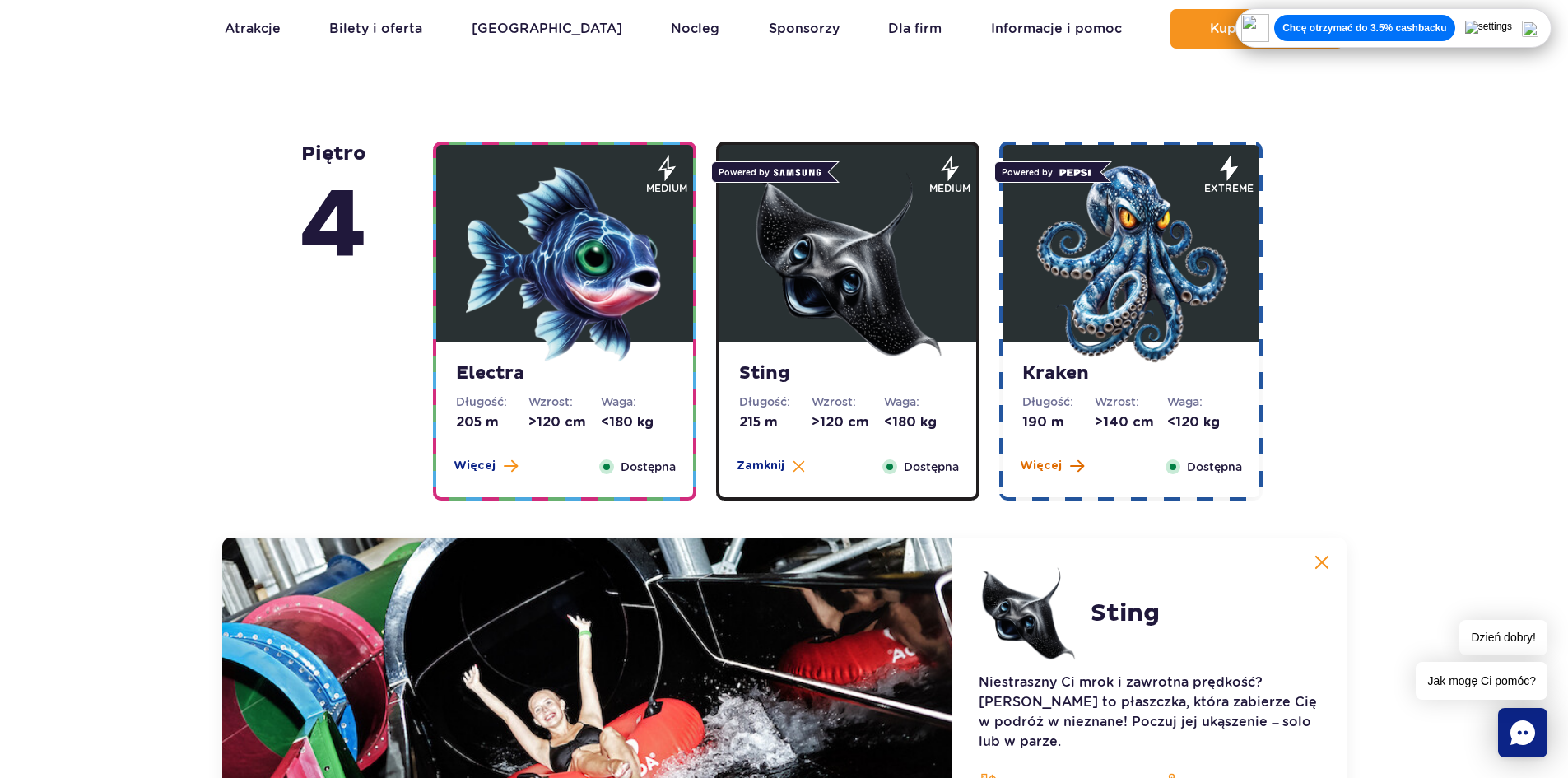
click at [1048, 472] on span "Więcej" at bounding box center [1040, 465] width 42 height 16
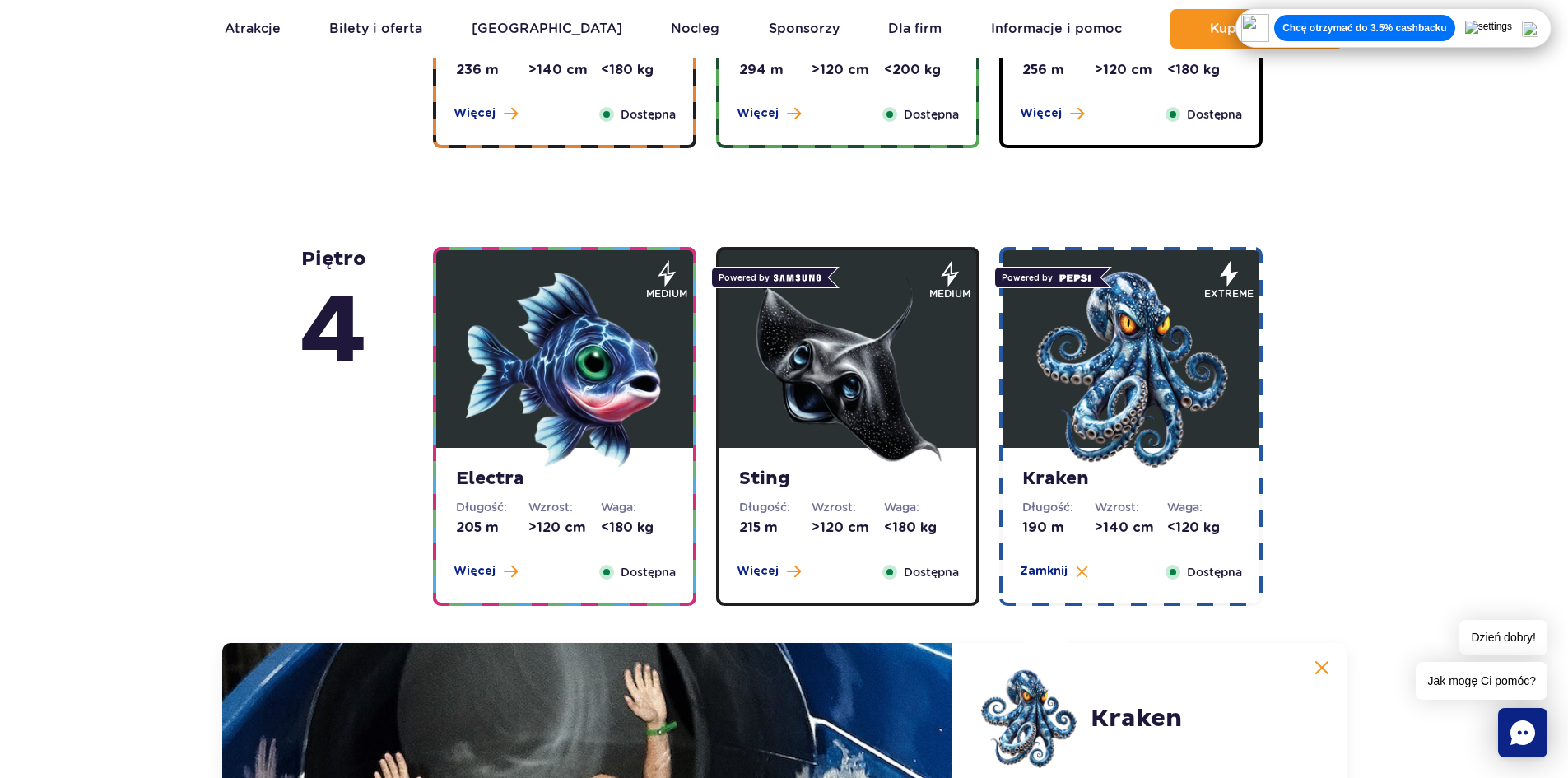
scroll to position [1202, 0]
